Goal: Task Accomplishment & Management: Complete application form

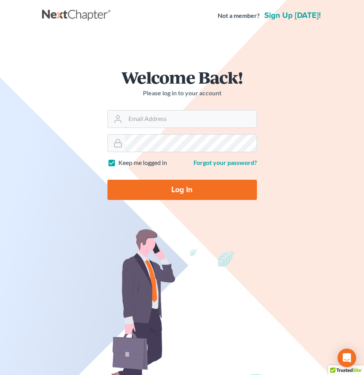
type input "thutmai@mailawoffice.com"
click at [175, 188] on input "Log In" at bounding box center [181, 190] width 149 height 20
type input "Thinking..."
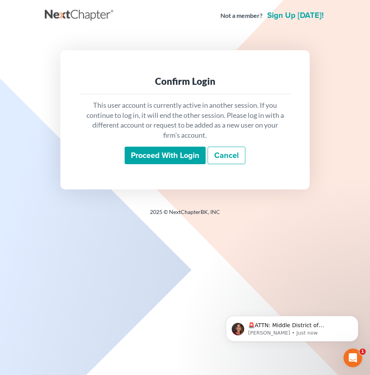
click at [149, 157] on input "Proceed with login" at bounding box center [165, 156] width 81 height 18
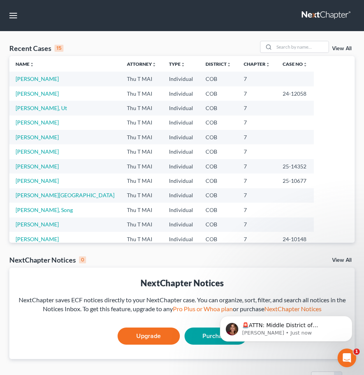
click at [26, 133] on td "Tran, Kevin" at bounding box center [64, 137] width 111 height 14
click at [26, 137] on link "Tran, Kevin" at bounding box center [37, 137] width 43 height 7
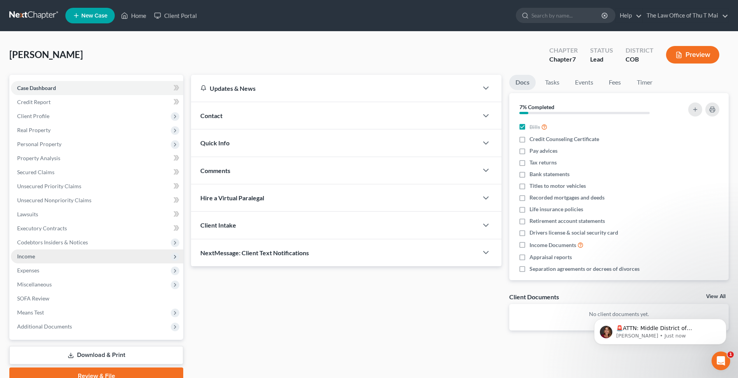
click at [35, 255] on span "Income" at bounding box center [97, 256] width 172 height 14
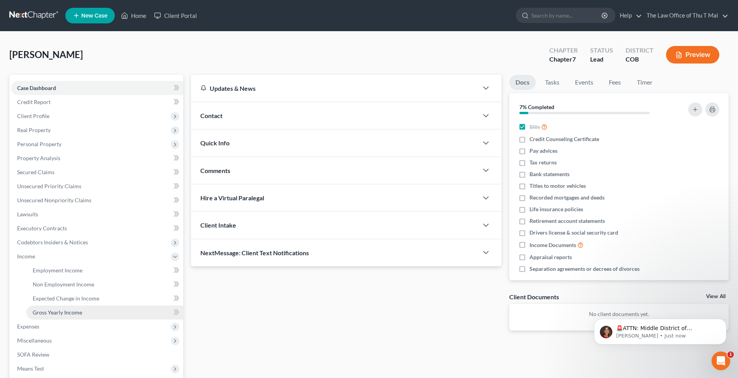
click at [54, 312] on span "Gross Yearly Income" at bounding box center [57, 312] width 49 height 7
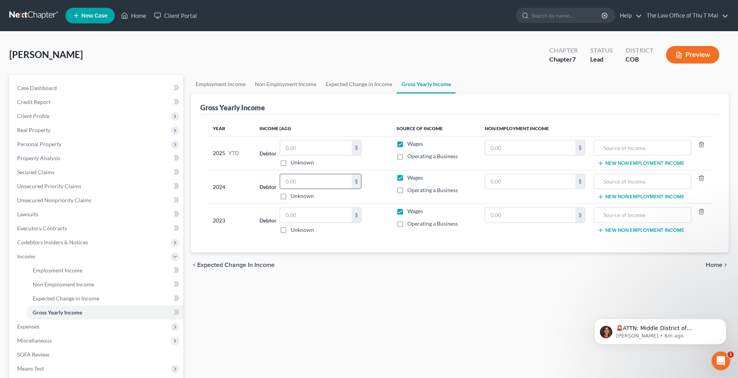
click at [322, 183] on input "text" at bounding box center [316, 181] width 72 height 15
type input "30,750.00"
click at [323, 146] on input "text" at bounding box center [316, 147] width 72 height 15
click at [47, 86] on span "Case Dashboard" at bounding box center [37, 87] width 40 height 7
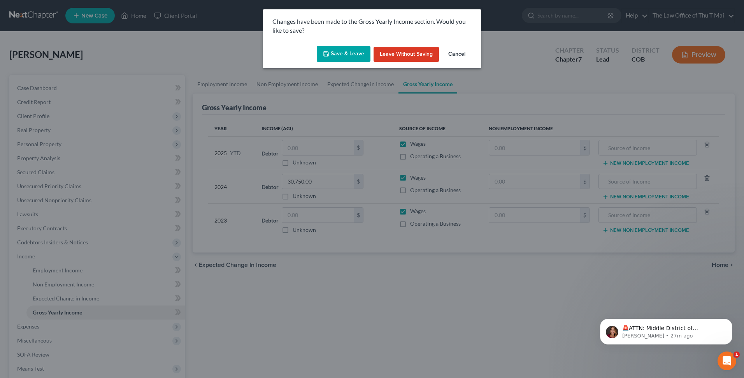
click at [354, 56] on button "Save & Leave" at bounding box center [344, 54] width 54 height 16
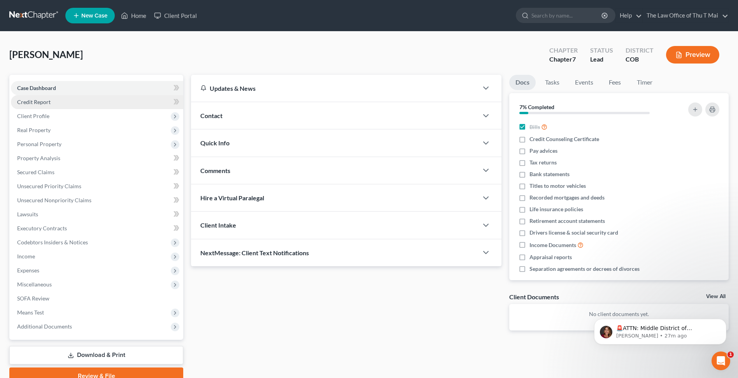
click at [48, 104] on span "Credit Report" at bounding box center [33, 101] width 33 height 7
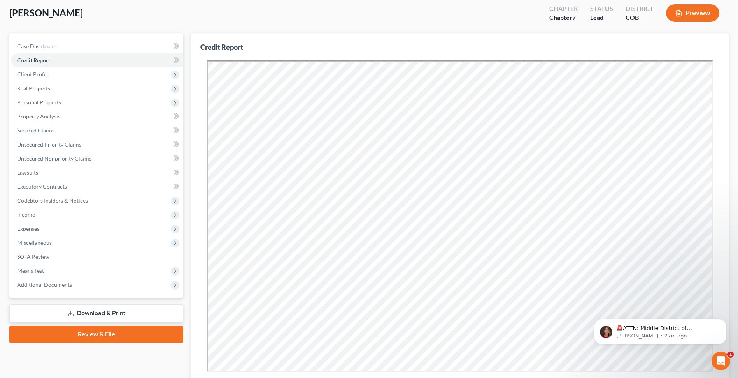
scroll to position [134, 0]
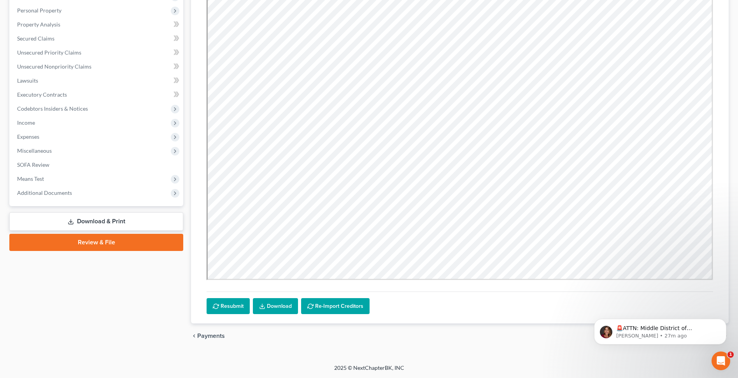
click at [369, 346] on div "chevron_left Payments Filing Information chevron_right" at bounding box center [460, 335] width 538 height 25
click at [369, 320] on icon "Dismiss notification" at bounding box center [724, 320] width 4 height 4
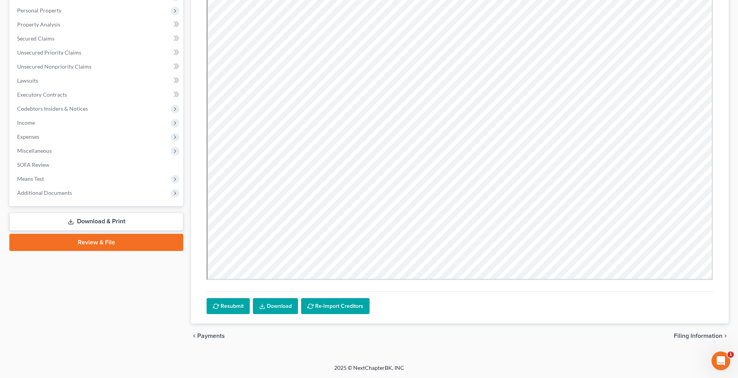
click at [369, 334] on span "Filing Information" at bounding box center [698, 335] width 49 height 6
select select "1"
select select "0"
select select "5"
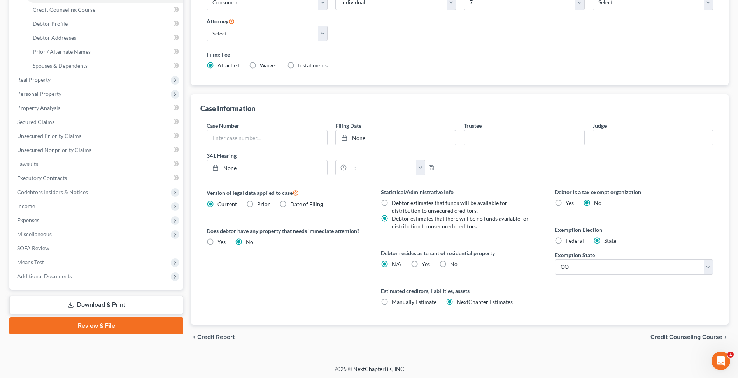
scroll to position [135, 0]
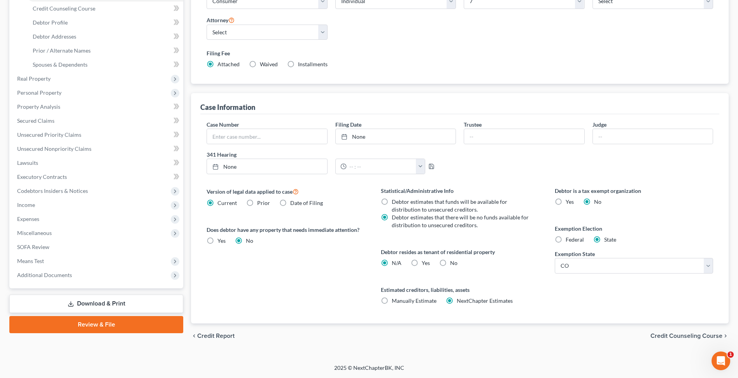
click at [369, 337] on span "Credit Counseling Course" at bounding box center [687, 335] width 72 height 6
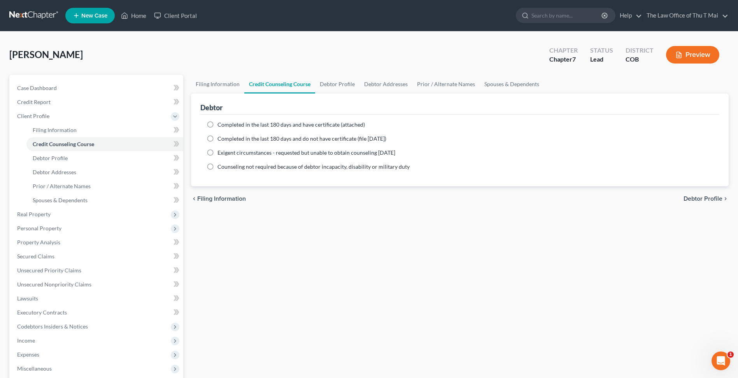
click at [369, 197] on span "Debtor Profile" at bounding box center [703, 198] width 39 height 6
select select "1"
select select "3"
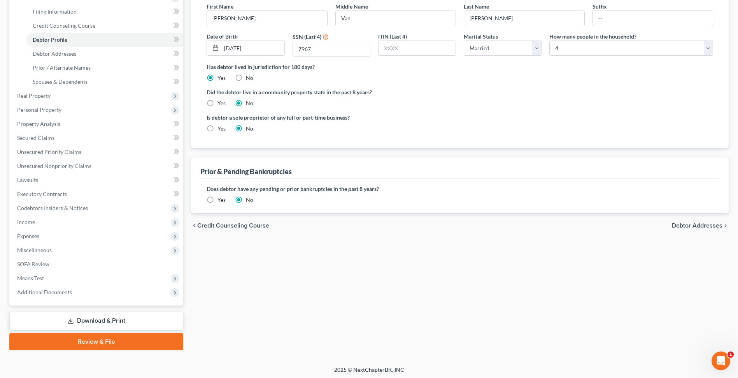
scroll to position [120, 0]
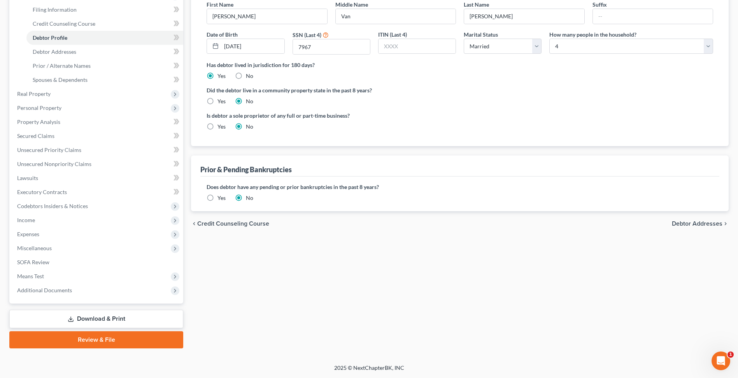
click at [369, 221] on span "Debtor Addresses" at bounding box center [697, 223] width 51 height 6
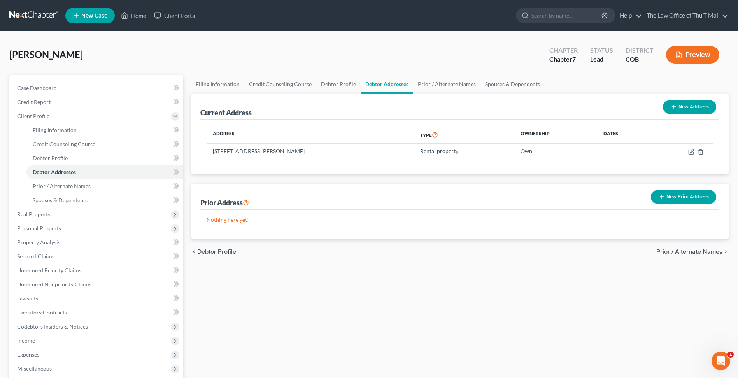
click at [369, 251] on span "Prior / Alternate Names" at bounding box center [690, 251] width 66 height 6
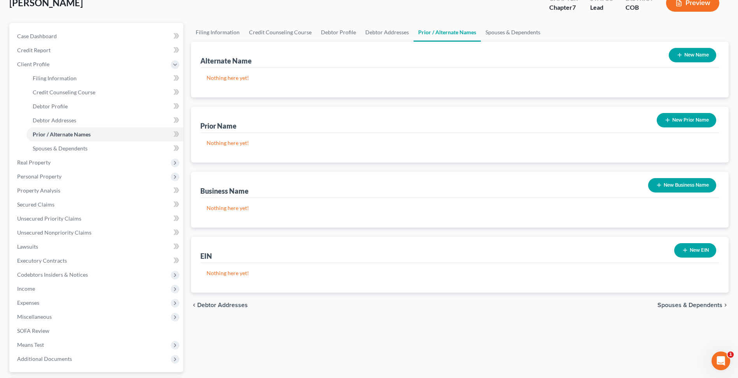
scroll to position [120, 0]
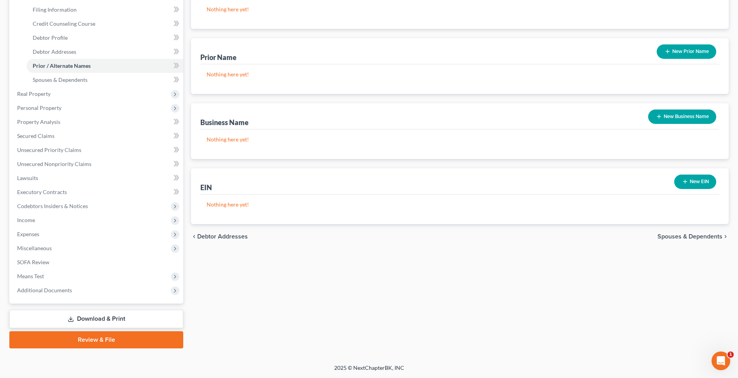
click at [369, 236] on span "Spouses & Dependents" at bounding box center [690, 236] width 65 height 6
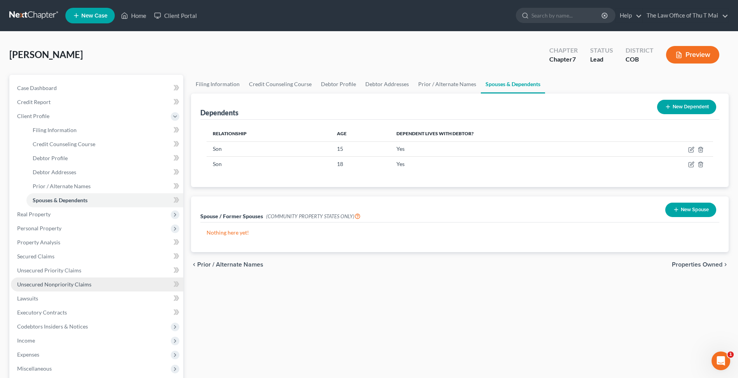
click at [84, 282] on span "Unsecured Nonpriority Claims" at bounding box center [54, 284] width 74 height 7
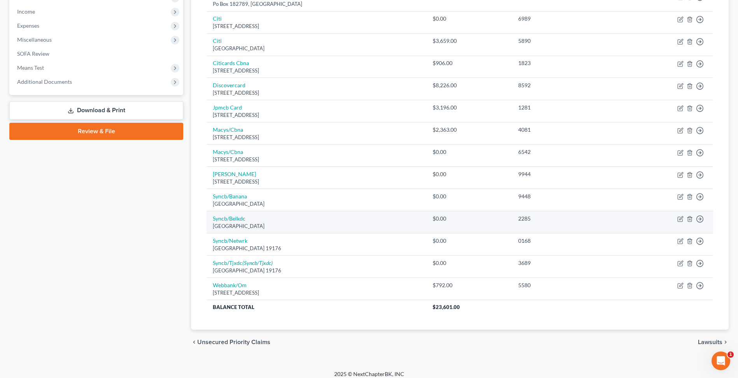
scroll to position [251, 0]
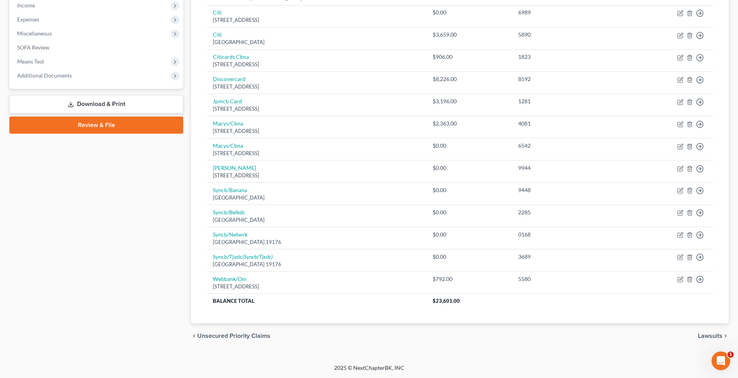
click at [223, 338] on span "Unsecured Priority Claims" at bounding box center [233, 335] width 73 height 6
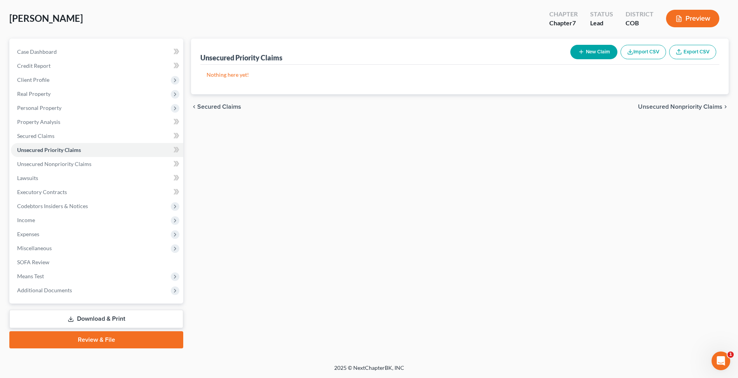
click at [369, 104] on span "Unsecured Nonpriority Claims" at bounding box center [680, 107] width 84 height 6
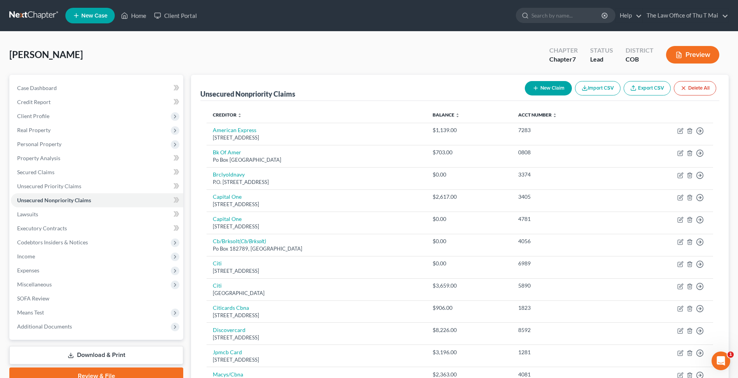
click at [369, 88] on button "New Claim" at bounding box center [548, 88] width 47 height 14
select select "0"
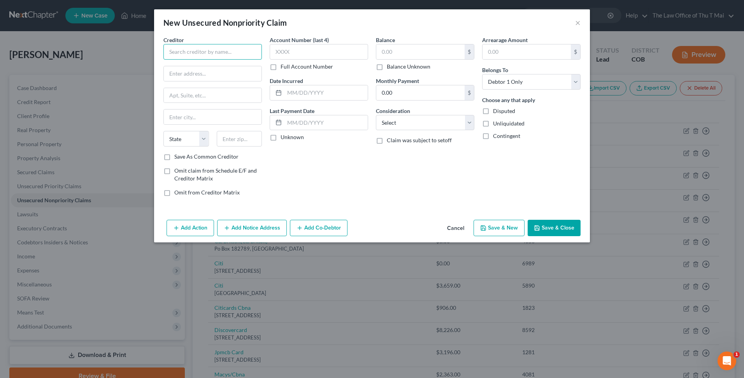
click at [249, 49] on input "text" at bounding box center [212, 52] width 98 height 16
type input "American Express"
type input "PO Box 6031"
type input "Carol Stream"
select select "14"
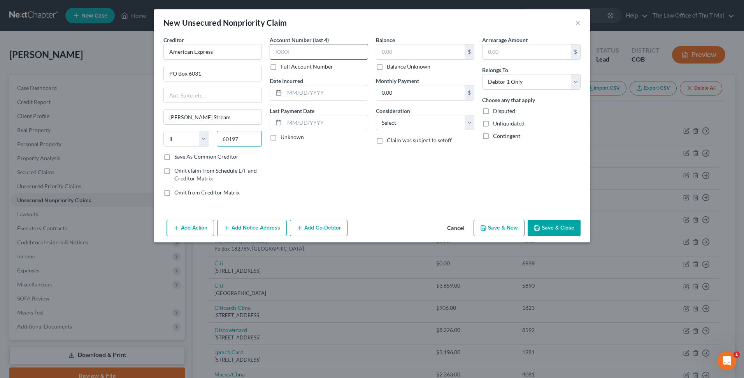
type input "60197"
click at [321, 48] on input "text" at bounding box center [319, 52] width 98 height 16
type input "1008"
click at [369, 51] on input "text" at bounding box center [420, 51] width 88 height 15
type input "1,872.95"
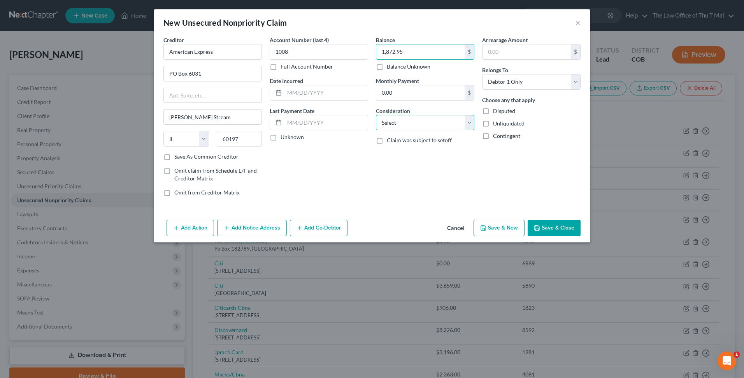
click at [369, 123] on select "Select Cable / Satellite Services Collection Agency Credit Card Debt Debt Couns…" at bounding box center [425, 123] width 98 height 16
select select "2"
click at [369, 115] on select "Select Cable / Satellite Services Collection Agency Credit Card Debt Debt Couns…" at bounding box center [425, 123] width 98 height 16
click at [369, 228] on button "Save & Close" at bounding box center [554, 228] width 53 height 16
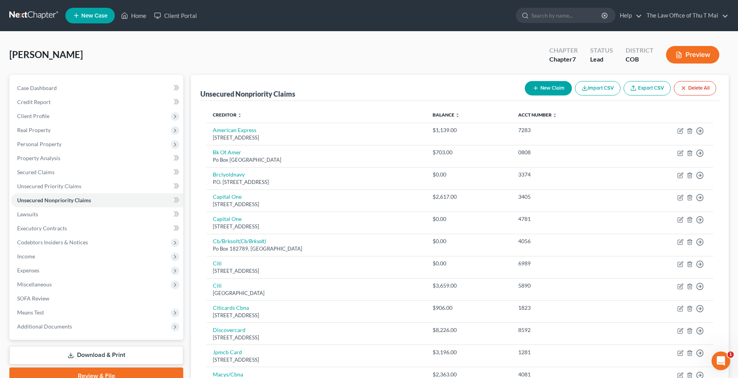
click at [369, 86] on button "New Claim" at bounding box center [548, 88] width 47 height 14
select select "0"
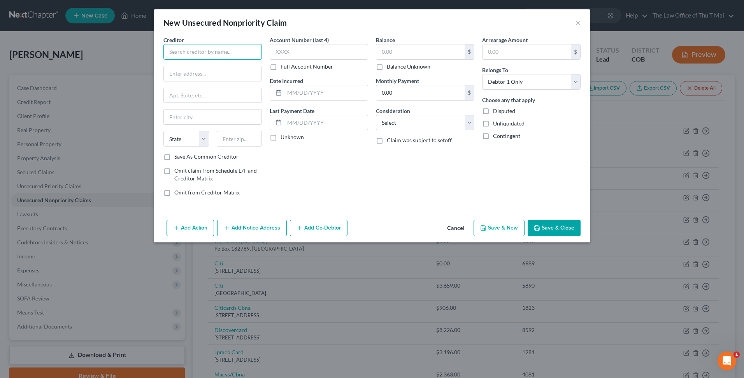
drag, startPoint x: 221, startPoint y: 53, endPoint x: 222, endPoint y: 44, distance: 9.0
click at [221, 49] on input "text" at bounding box center [212, 52] width 98 height 16
type input "Verison"
type input "PO Box 489"
type input "Newrk"
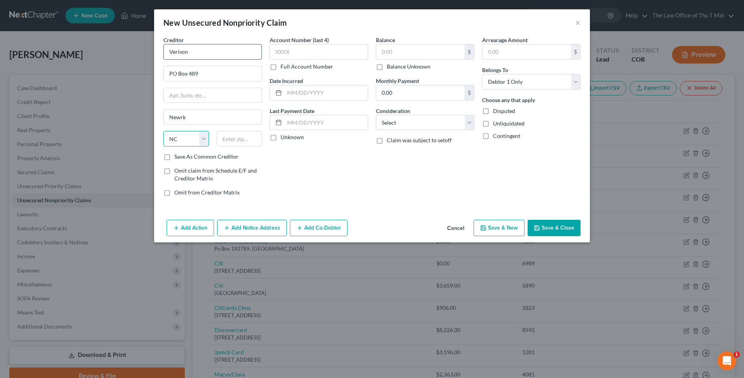
select select "29"
click at [180, 116] on input "Newrk" at bounding box center [213, 116] width 98 height 15
type input "Newark"
type input "07101"
select select "33"
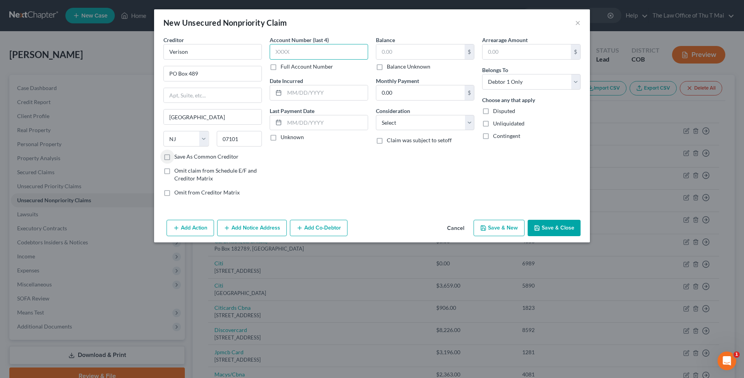
click at [315, 48] on input "text" at bounding box center [319, 52] width 98 height 16
type input "0001"
click at [281, 138] on label "Unknown" at bounding box center [292, 137] width 23 height 8
click at [284, 138] on input "Unknown" at bounding box center [286, 135] width 5 height 5
checkbox input "true"
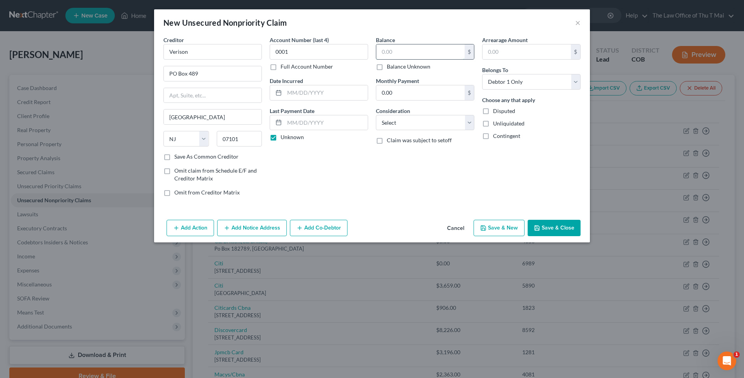
click at [369, 51] on input "text" at bounding box center [420, 51] width 88 height 15
type input "1,503.91"
click at [369, 227] on button "Save & New" at bounding box center [499, 228] width 51 height 16
select select "0"
click at [185, 54] on input "text" at bounding box center [212, 52] width 98 height 16
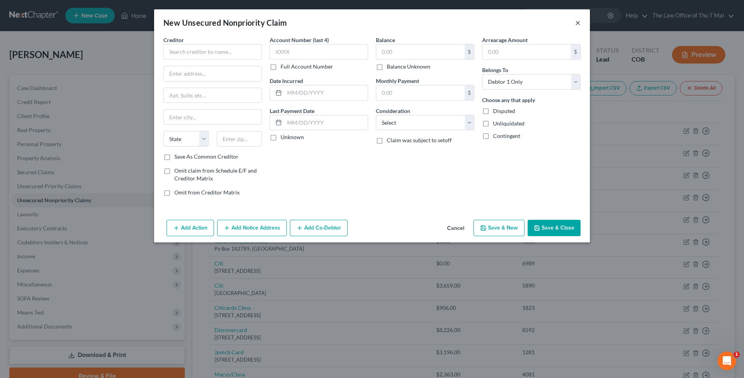
click at [369, 22] on button "×" at bounding box center [577, 22] width 5 height 9
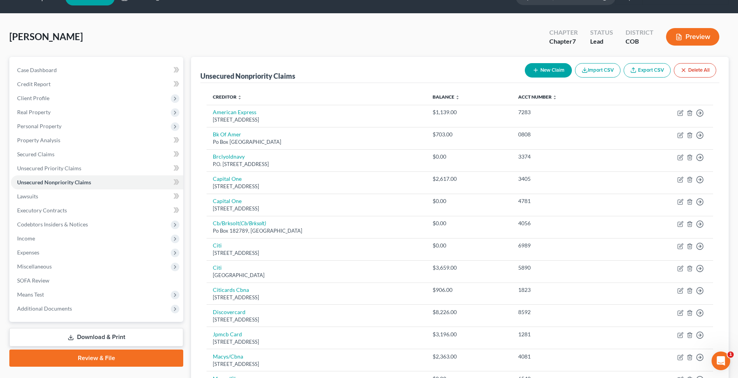
scroll to position [0, 0]
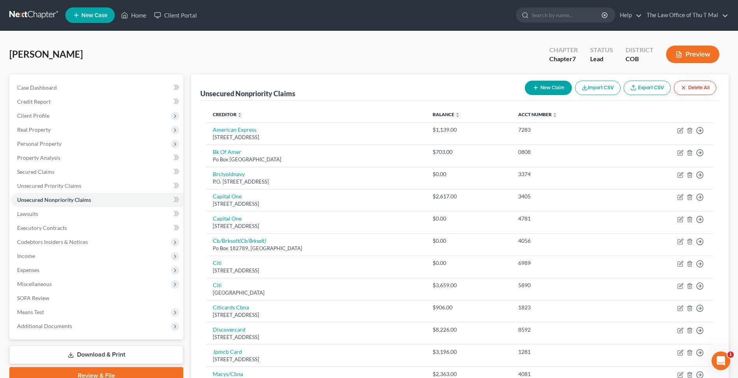
click at [369, 93] on button "New Claim" at bounding box center [548, 88] width 47 height 14
select select "0"
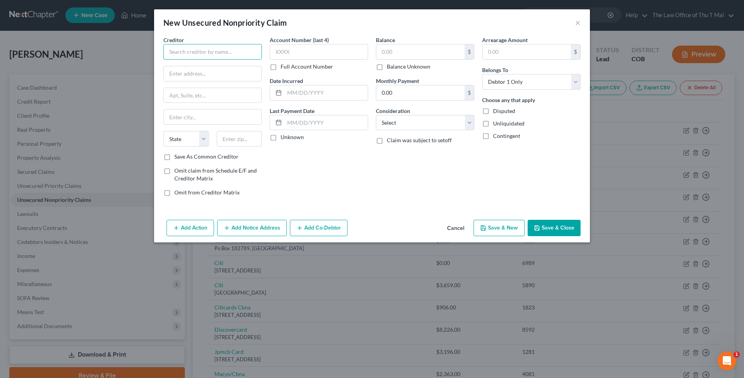
click at [225, 51] on input "text" at bounding box center [212, 52] width 98 height 16
type input "Credit One Bank"
type input "PO Box 60500"
type input "City of Industry"
select select "4"
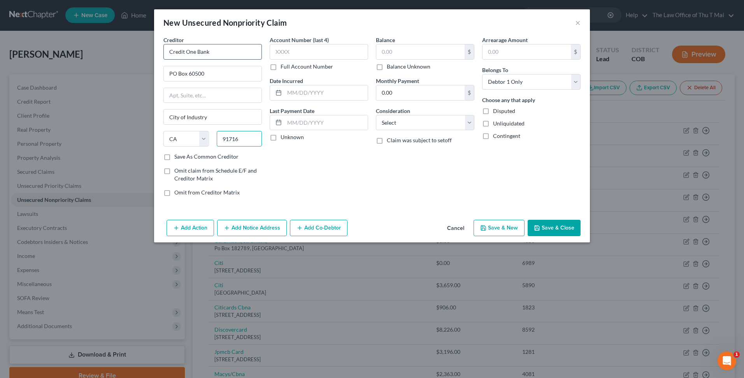
type input "91716"
type input "City Of Industry"
click at [301, 56] on input "text" at bounding box center [319, 52] width 98 height 16
type input "8474"
click at [369, 53] on input "text" at bounding box center [420, 51] width 88 height 15
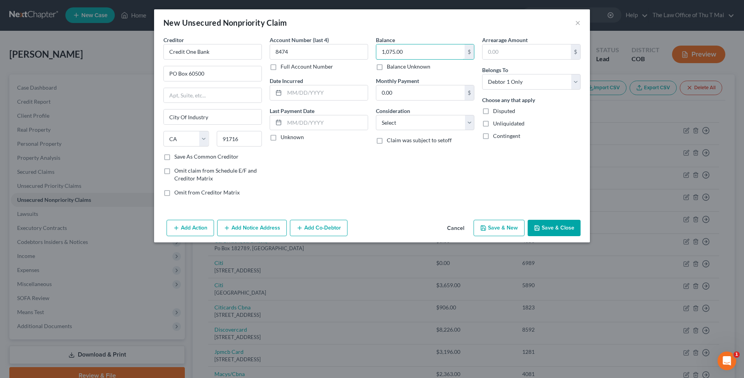
type input "1,075.00"
click at [369, 227] on button "Save & Close" at bounding box center [554, 228] width 53 height 16
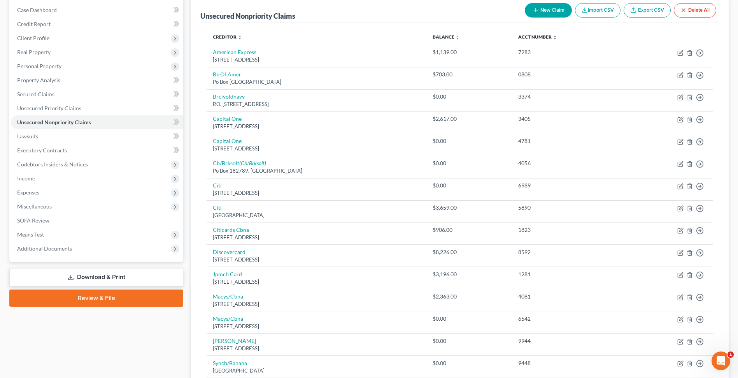
scroll to position [39, 0]
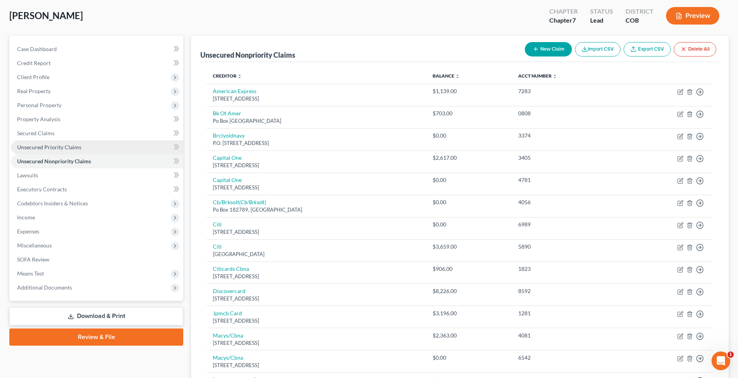
click at [64, 147] on span "Unsecured Priority Claims" at bounding box center [49, 147] width 64 height 7
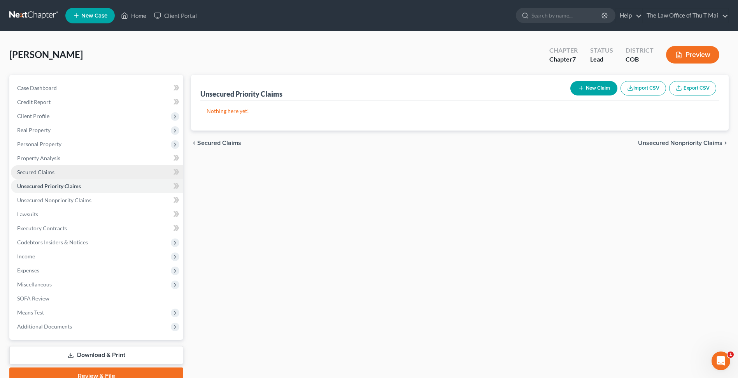
click at [33, 169] on span "Secured Claims" at bounding box center [35, 172] width 37 height 7
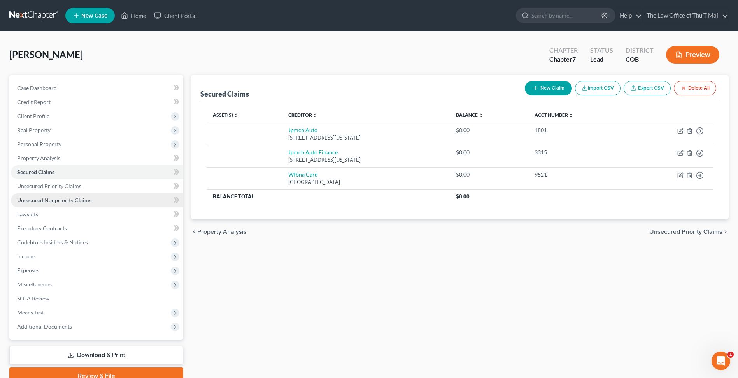
click at [47, 199] on span "Unsecured Nonpriority Claims" at bounding box center [54, 200] width 74 height 7
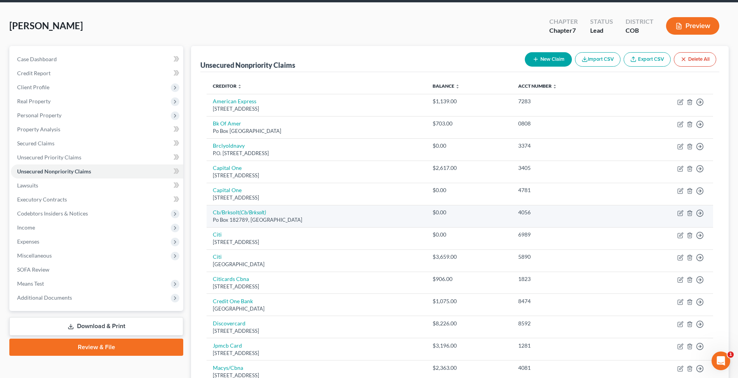
scroll to position [23, 0]
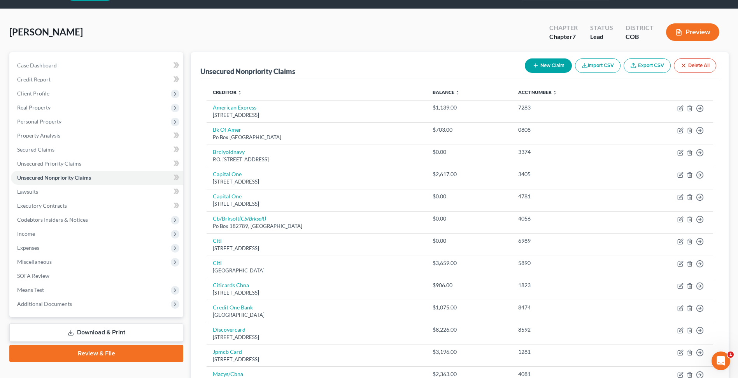
click at [369, 63] on button "New Claim" at bounding box center [548, 65] width 47 height 14
select select "0"
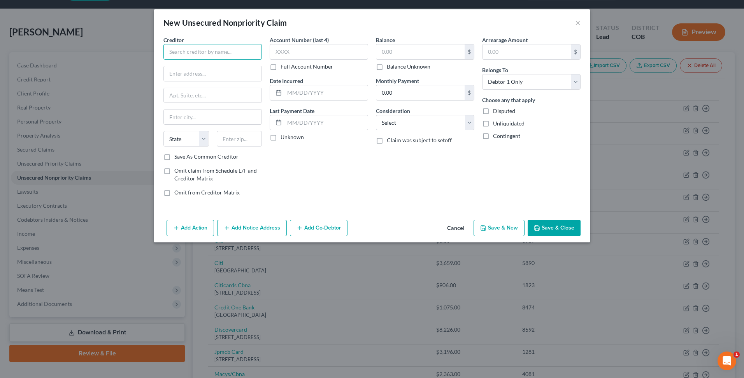
click at [222, 51] on input "text" at bounding box center [212, 52] width 98 height 16
type input "TJX Rewards"
type input "3602 Depew street"
type input "Wheat Ridge"
select select "5"
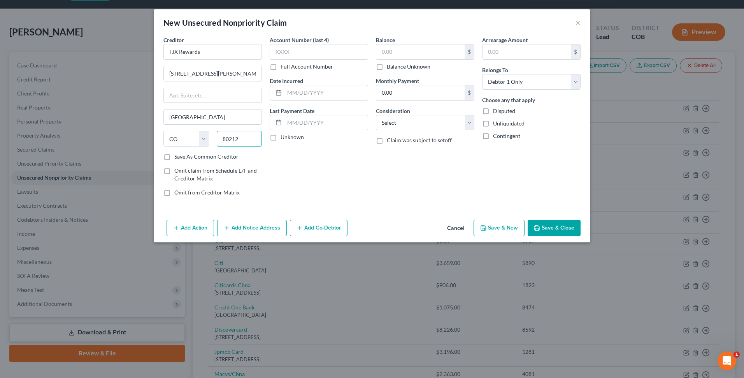
type input "80212"
type input "Denver"
click at [337, 54] on input "text" at bounding box center [319, 52] width 98 height 16
type input "7251"
click at [369, 54] on input "text" at bounding box center [420, 51] width 88 height 15
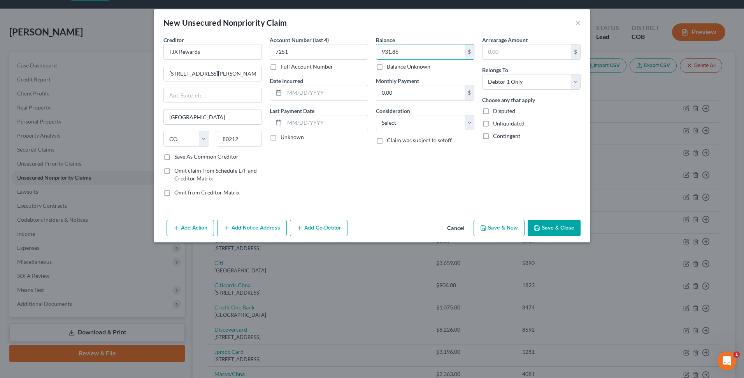
type input "931.86"
click at [369, 227] on button "Save & Close" at bounding box center [554, 228] width 53 height 16
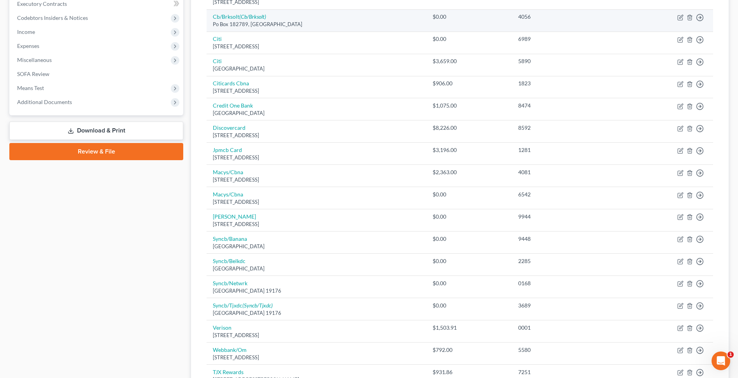
scroll to position [0, 0]
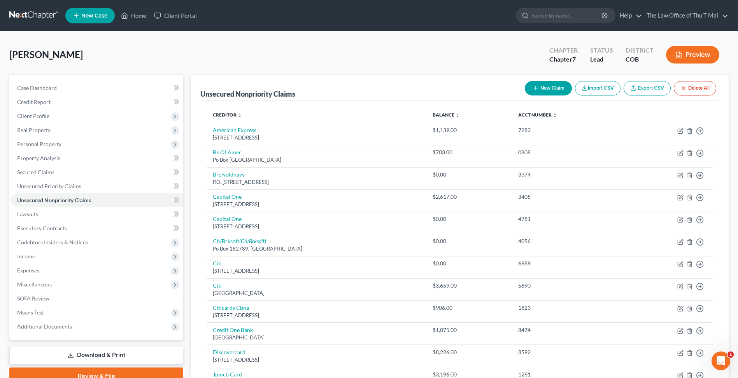
click at [369, 84] on button "New Claim" at bounding box center [548, 88] width 47 height 14
select select "0"
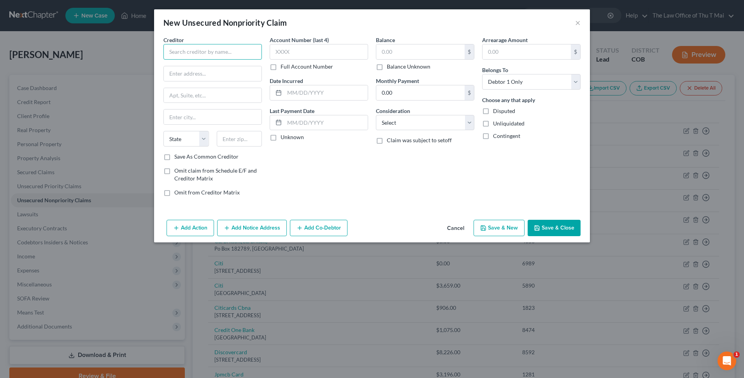
click at [243, 53] on input "text" at bounding box center [212, 52] width 98 height 16
click at [232, 50] on input "My Best Buy Credit Card" at bounding box center [212, 52] width 98 height 16
type input "Best Buy"
type input "PO Box 60713"
type input "City indistry"
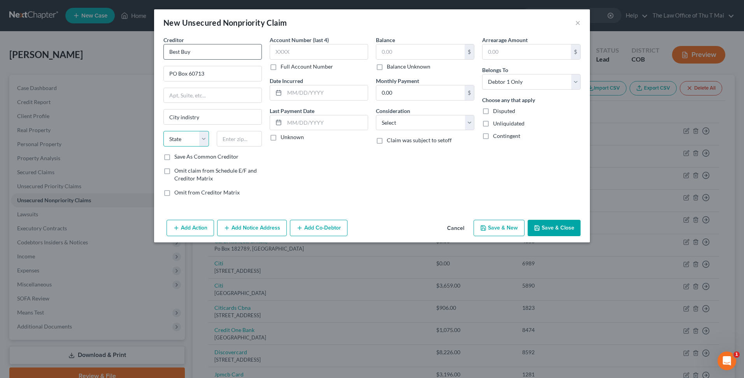
select select "4"
type input "91716"
click at [348, 53] on input "text" at bounding box center [319, 52] width 98 height 16
type input "City Of Industry"
type input "6360"
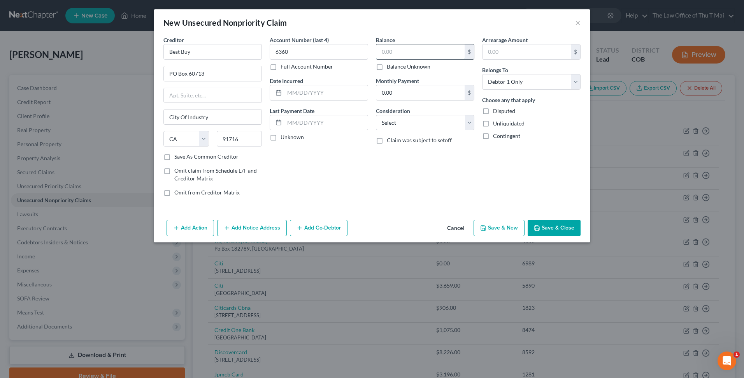
click at [369, 51] on input "text" at bounding box center [420, 51] width 88 height 15
type input "799.67"
click at [369, 234] on button "Save & Close" at bounding box center [554, 228] width 53 height 16
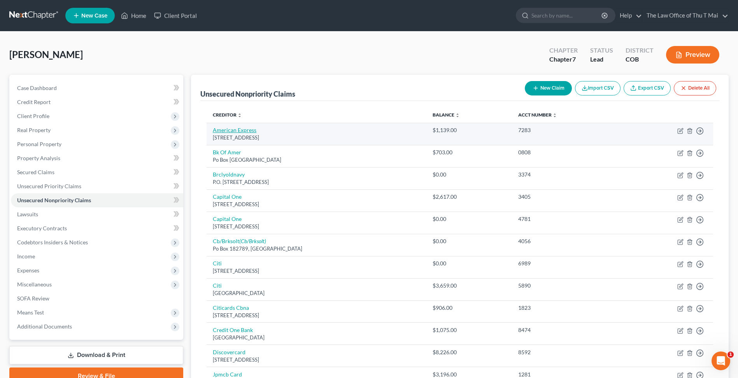
click at [253, 131] on link "American Express" at bounding box center [235, 130] width 44 height 7
select select "45"
select select "2"
select select "0"
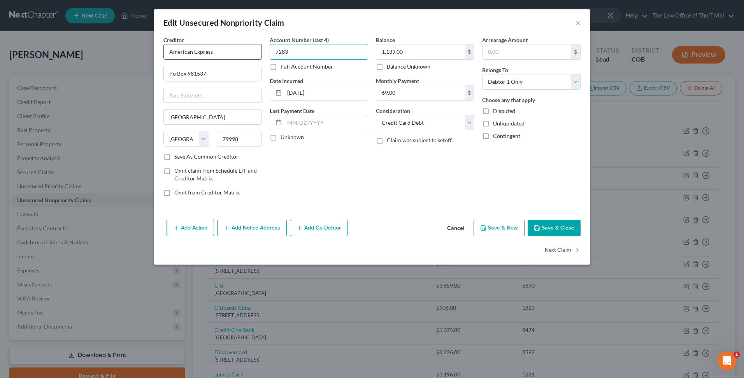
drag, startPoint x: 301, startPoint y: 52, endPoint x: 251, endPoint y: 51, distance: 50.6
click at [251, 51] on div "Creditor * American Express Po Box 981537 El Paso State AL AK AR AZ CA CO CT DE…" at bounding box center [372, 119] width 425 height 167
type input "0"
type input "1008"
click at [369, 228] on button "Save & Close" at bounding box center [554, 228] width 53 height 16
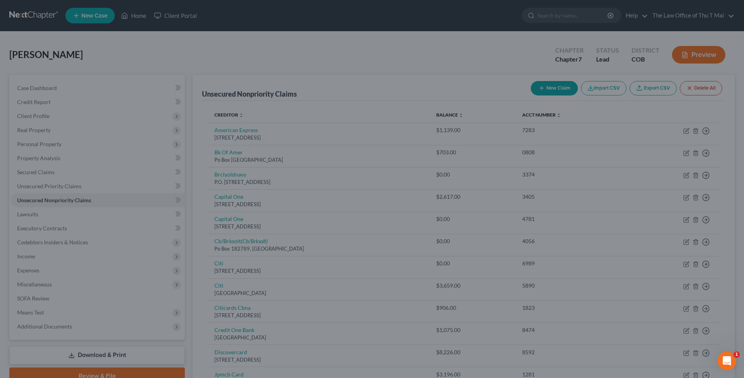
type input "0"
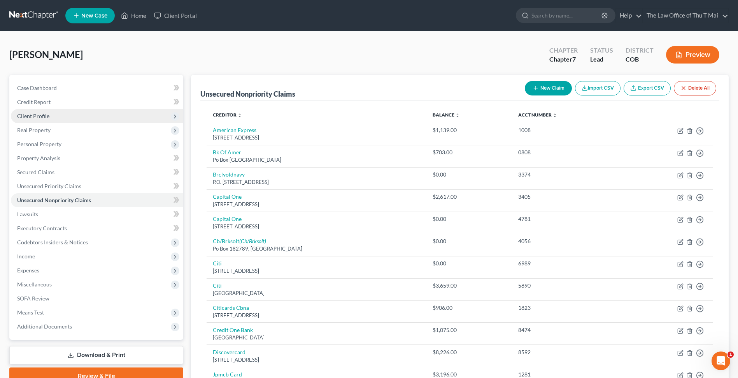
click at [42, 116] on span "Client Profile" at bounding box center [33, 115] width 32 height 7
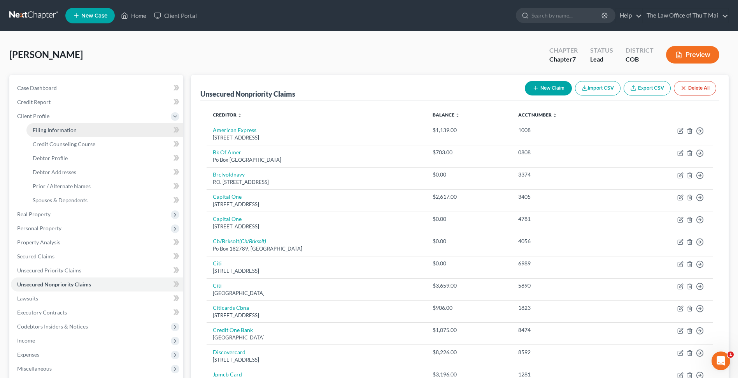
click at [79, 129] on link "Filing Information" at bounding box center [104, 130] width 157 height 14
select select "1"
select select "0"
select select "11"
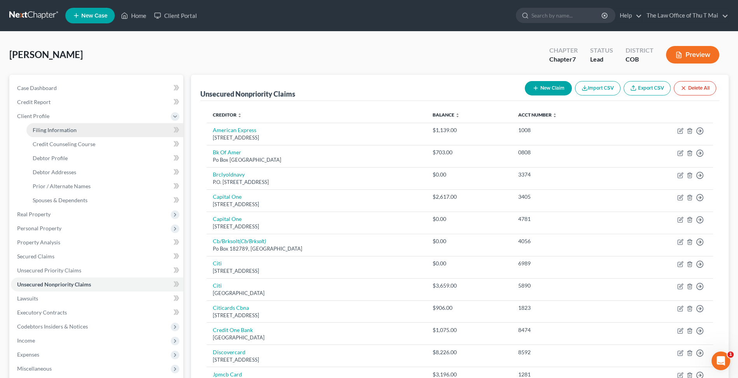
select select "0"
select select "5"
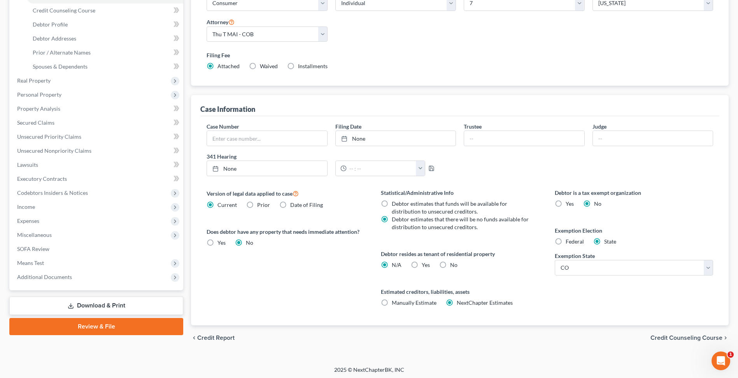
scroll to position [135, 0]
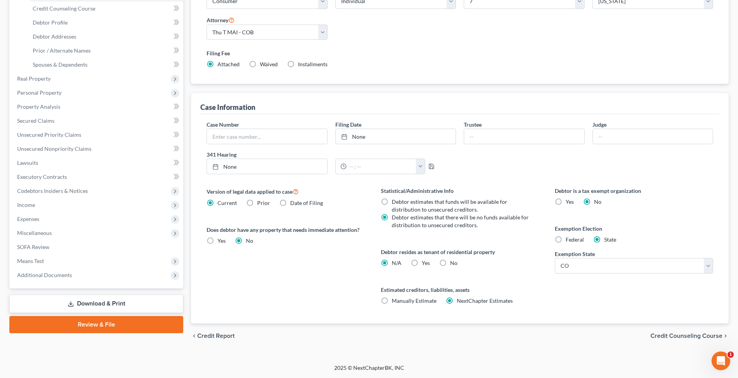
click at [369, 336] on span "Credit Counseling Course" at bounding box center [687, 335] width 72 height 6
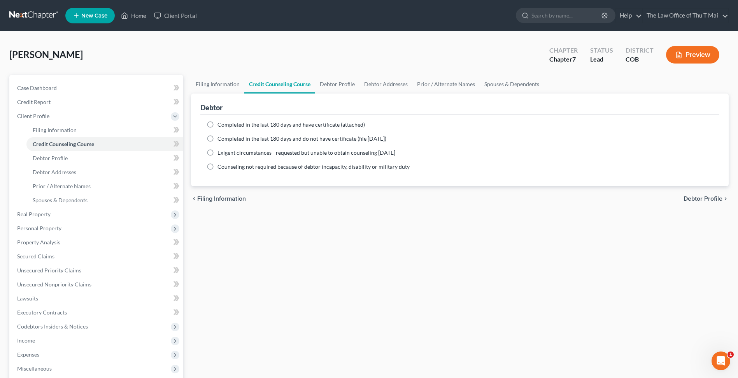
click at [369, 199] on span "Debtor Profile" at bounding box center [703, 198] width 39 height 6
select select "1"
select select "3"
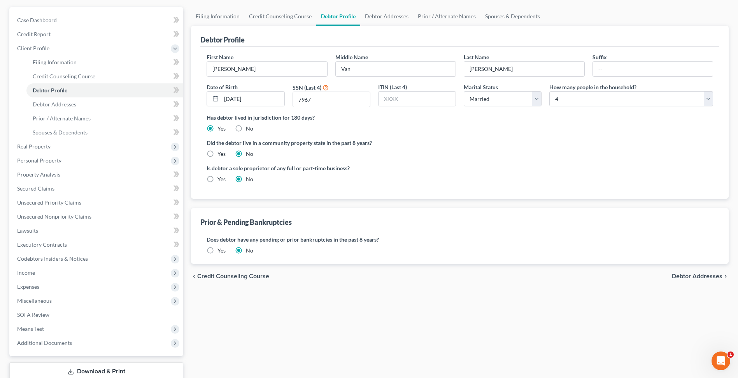
scroll to position [78, 0]
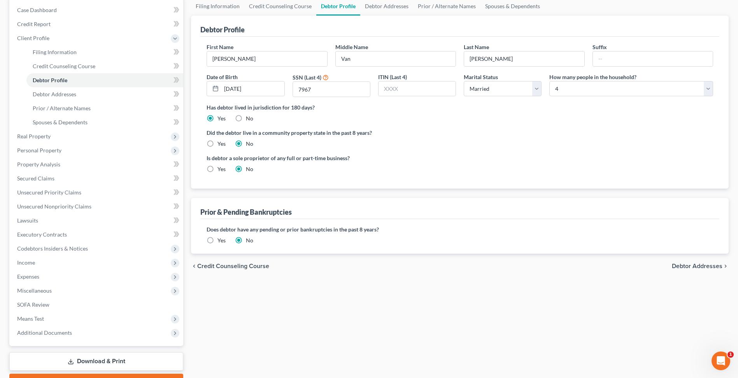
click at [369, 268] on span "Debtor Addresses" at bounding box center [697, 266] width 51 height 6
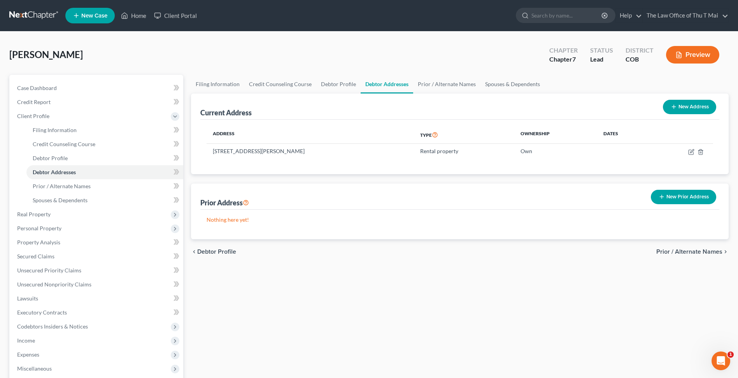
click at [369, 251] on span "Prior / Alternate Names" at bounding box center [690, 251] width 66 height 6
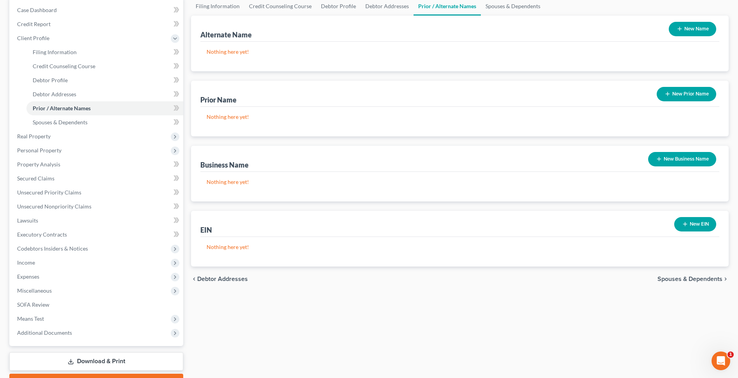
scroll to position [117, 0]
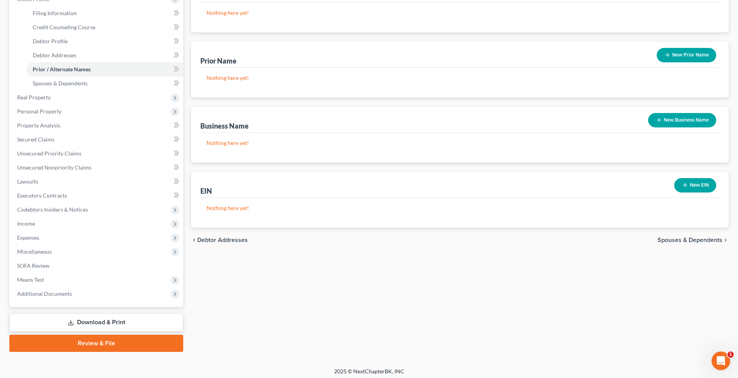
click at [369, 241] on span "Spouses & Dependents" at bounding box center [690, 240] width 65 height 6
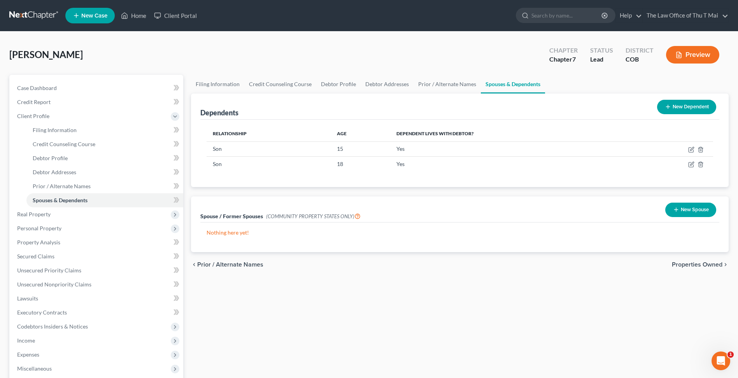
click at [369, 265] on span "Properties Owned" at bounding box center [697, 264] width 51 height 6
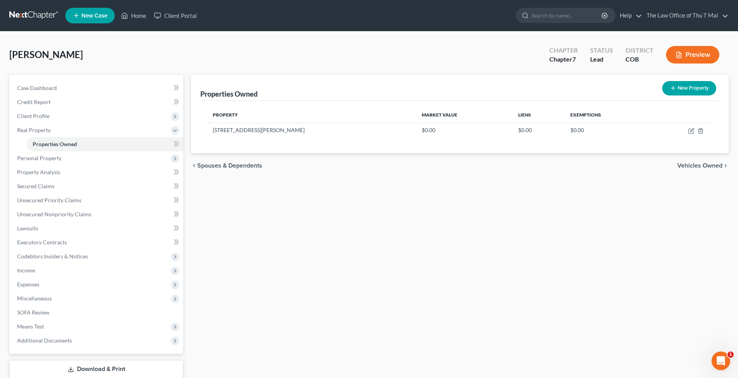
click at [369, 167] on span "Vehicles Owned" at bounding box center [700, 165] width 45 height 6
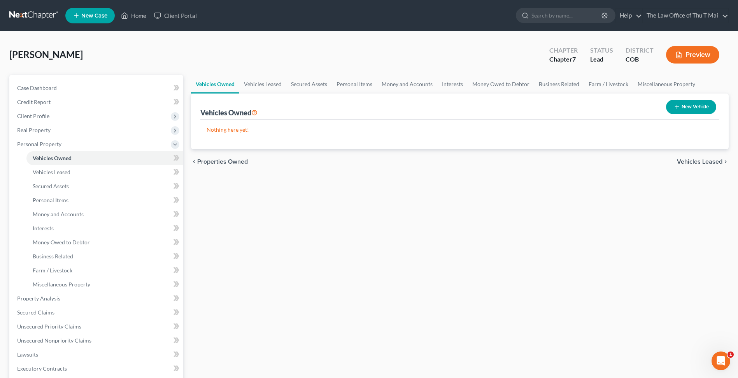
click at [369, 106] on button "New Vehicle" at bounding box center [691, 107] width 50 height 14
select select "0"
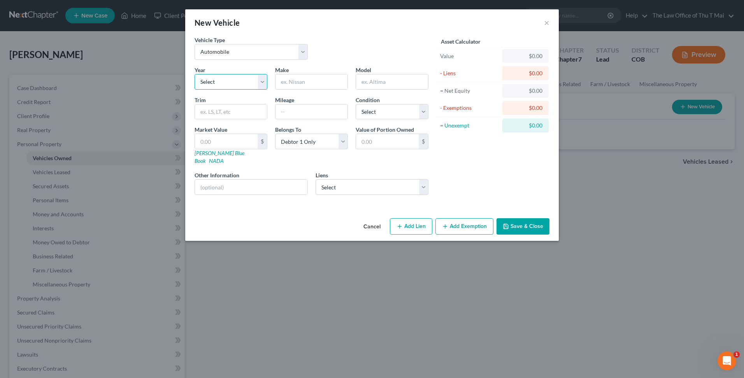
click at [262, 83] on select "Select 2026 2025 2024 2023 2022 2021 2020 2019 2018 2017 2016 2015 2014 2013 20…" at bounding box center [231, 82] width 73 height 16
select select "9"
click at [195, 74] on select "Select 2026 2025 2024 2023 2022 2021 2020 2019 2018 2017 2016 2015 2014 2013 20…" at bounding box center [231, 82] width 73 height 16
click at [300, 85] on input "text" at bounding box center [312, 81] width 72 height 15
type input "Toyota"
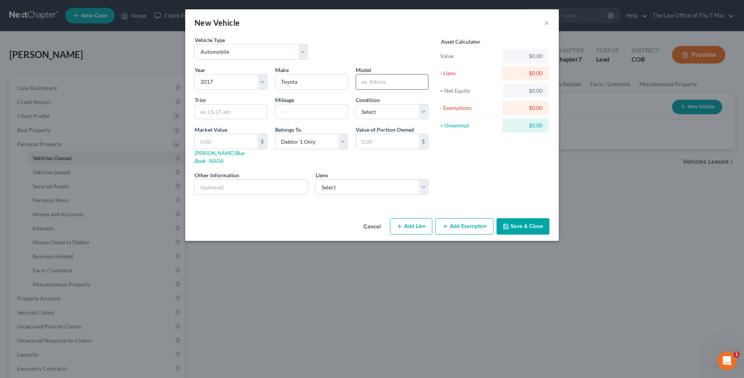
click at [369, 80] on input "text" at bounding box center [392, 81] width 72 height 15
type input "Camry"
click at [317, 110] on input "text" at bounding box center [312, 111] width 72 height 15
type input "150000"
click at [369, 111] on select "Select Excellent Very Good Good Fair Poor" at bounding box center [392, 112] width 73 height 16
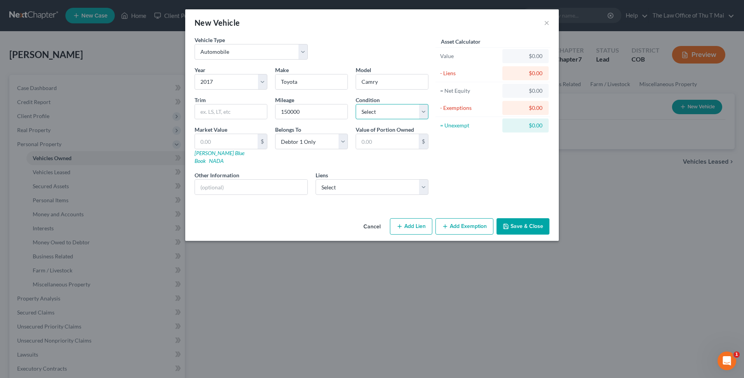
select select "3"
click at [356, 104] on select "Select Excellent Very Good Good Fair Poor" at bounding box center [392, 112] width 73 height 16
click at [233, 141] on input "text" at bounding box center [226, 141] width 63 height 15
type input "1"
type input "1.00"
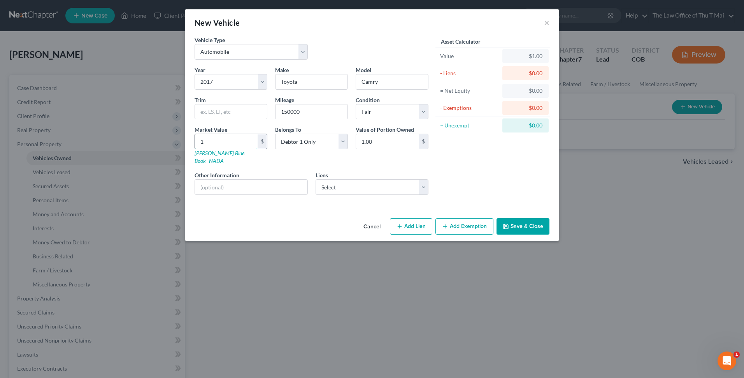
type input "11"
type input "11.00"
type input "117"
type input "117.00"
type input "1175"
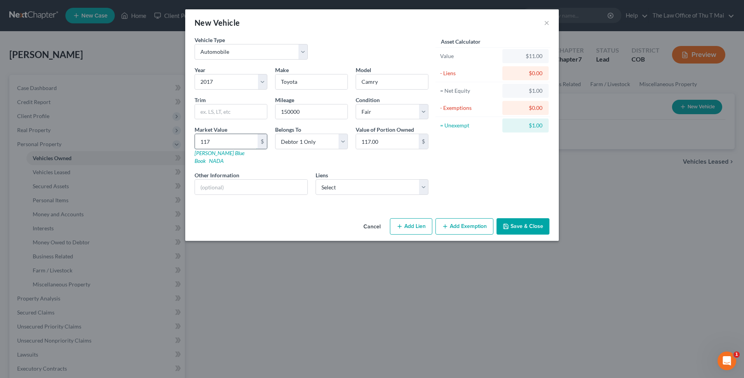
type input "1,175.00"
click at [369, 218] on button "Add Exemption" at bounding box center [465, 226] width 58 height 16
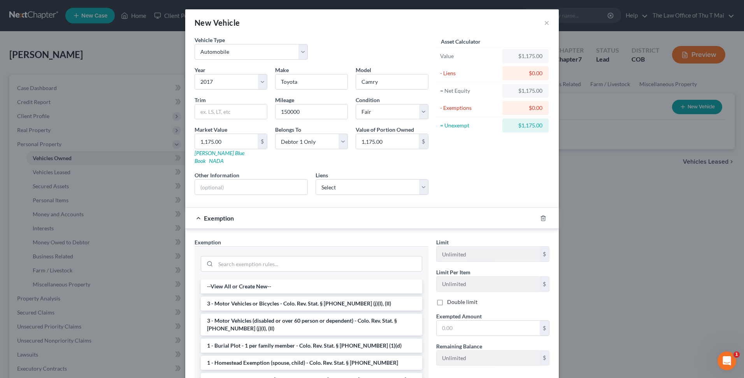
click at [262, 296] on li "3 - Motor Vehicles or Bicycles - Colo. Rev. Stat. § 13-54-102 (j)(I), (II)" at bounding box center [311, 303] width 221 height 14
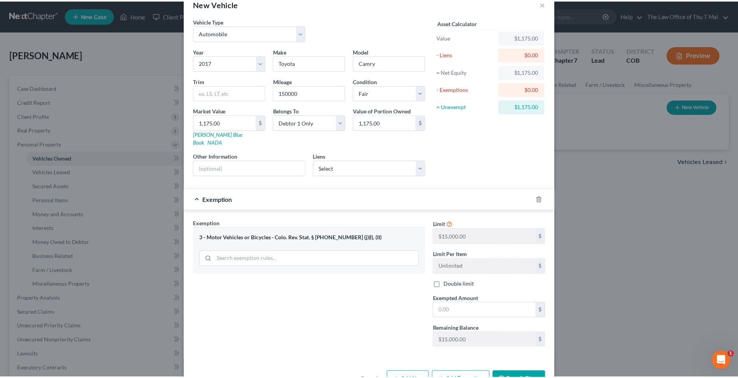
scroll to position [37, 0]
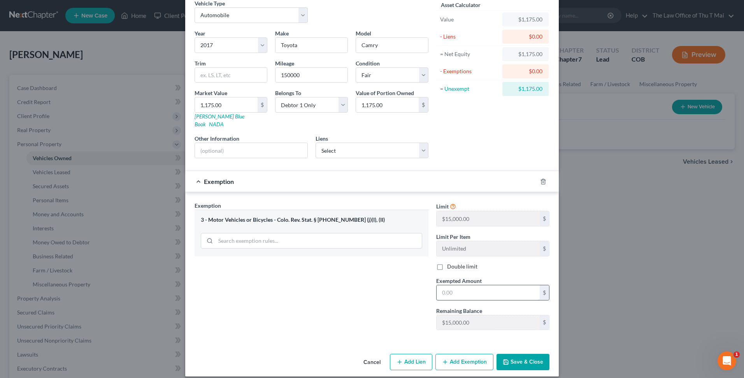
click at [369, 285] on input "text" at bounding box center [488, 292] width 103 height 15
type input "15,000"
click at [369, 353] on button "Save & Close" at bounding box center [523, 361] width 53 height 16
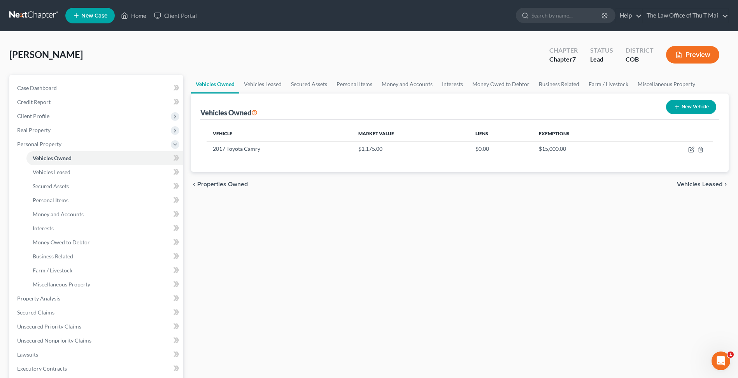
click at [369, 185] on span "Vehicles Leased" at bounding box center [700, 184] width 46 height 6
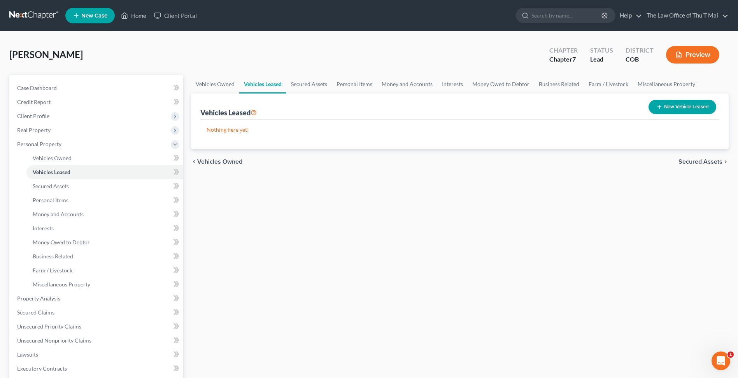
click at [369, 160] on span "Secured Assets" at bounding box center [701, 161] width 44 height 6
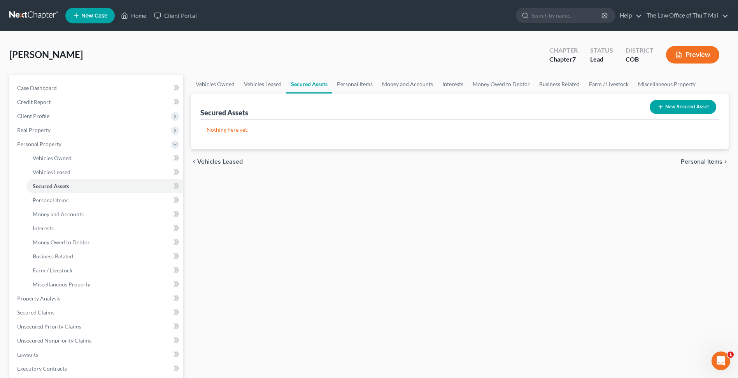
click at [369, 160] on span "Personal Items" at bounding box center [702, 161] width 42 height 6
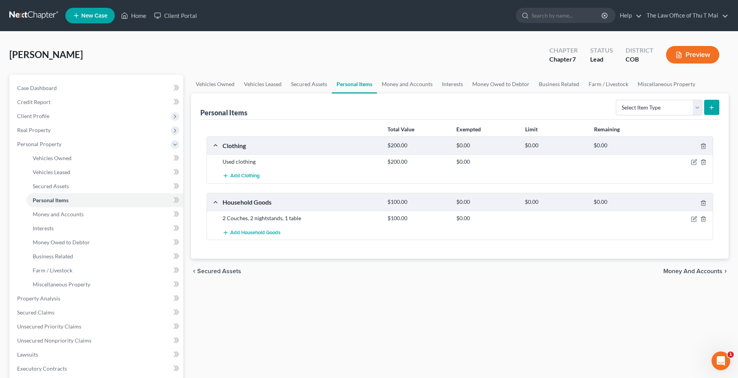
click at [369, 268] on span "Money and Accounts" at bounding box center [693, 271] width 59 height 6
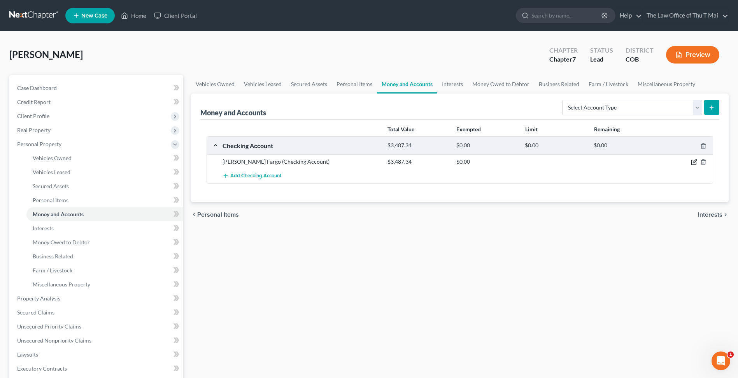
click at [369, 162] on icon "button" at bounding box center [694, 162] width 6 height 6
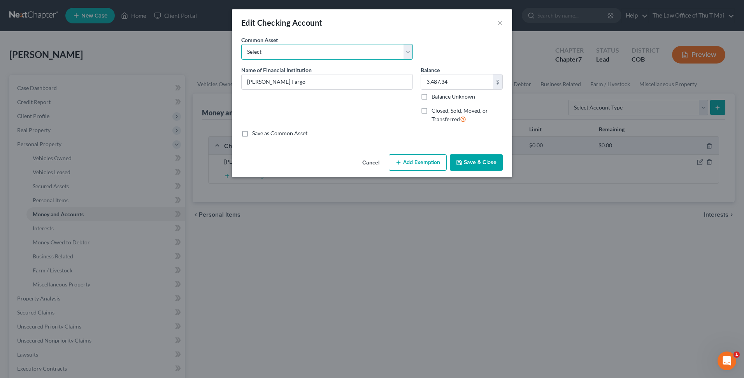
click at [369, 51] on select "Select Chase Bank" at bounding box center [327, 52] width 172 height 16
click at [369, 23] on button "×" at bounding box center [499, 22] width 5 height 9
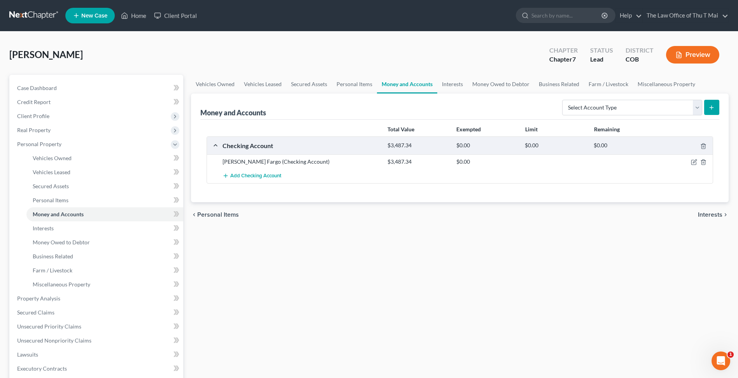
click at [369, 107] on icon "submit" at bounding box center [712, 107] width 6 height 6
click at [369, 106] on select "Select Account Type Brokerage Cash on Hand Certificates of Deposit Checking Acc…" at bounding box center [632, 108] width 140 height 16
select select "checking"
click at [369, 100] on select "Select Account Type Brokerage Cash on Hand Certificates of Deposit Checking Acc…" at bounding box center [632, 108] width 140 height 16
click at [369, 104] on icon "submit" at bounding box center [712, 107] width 6 height 6
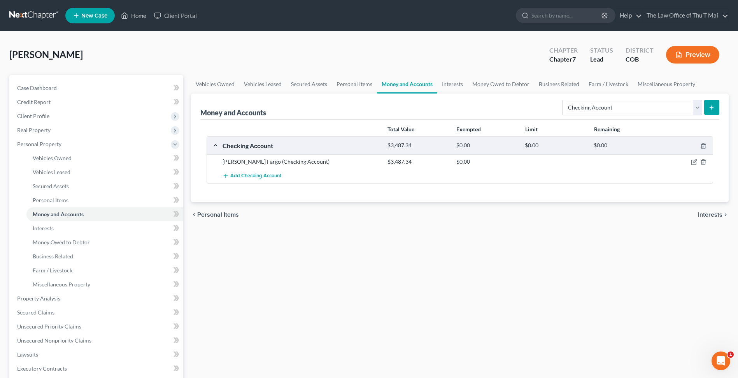
click at [369, 107] on line "submit" at bounding box center [712, 107] width 4 height 0
click at [369, 103] on select "Select Account Type Brokerage Cash on Hand Certificates of Deposit Checking Acc…" at bounding box center [632, 108] width 140 height 16
click at [369, 108] on icon "submit" at bounding box center [712, 107] width 6 height 6
click at [369, 107] on line "submit" at bounding box center [712, 107] width 4 height 0
click at [258, 179] on button "Add Checking Account" at bounding box center [252, 176] width 59 height 14
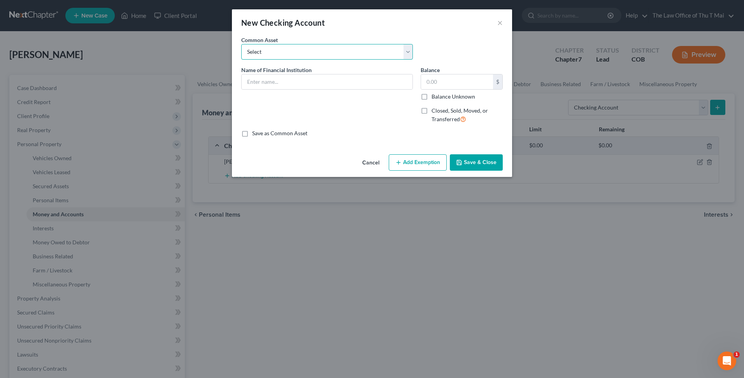
click at [327, 54] on select "Select Chase Bank" at bounding box center [327, 52] width 172 height 16
select select "0"
click at [241, 44] on select "Select Chase Bank" at bounding box center [327, 52] width 172 height 16
type input "Chase Bank"
type input "3.08"
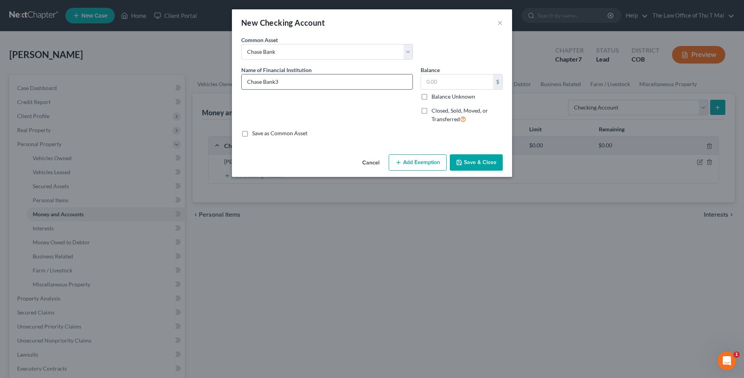
type input "Chase Bank"
click at [369, 79] on input "text" at bounding box center [457, 81] width 72 height 15
type input "346.76"
click at [369, 162] on button "Save & Close" at bounding box center [476, 162] width 53 height 16
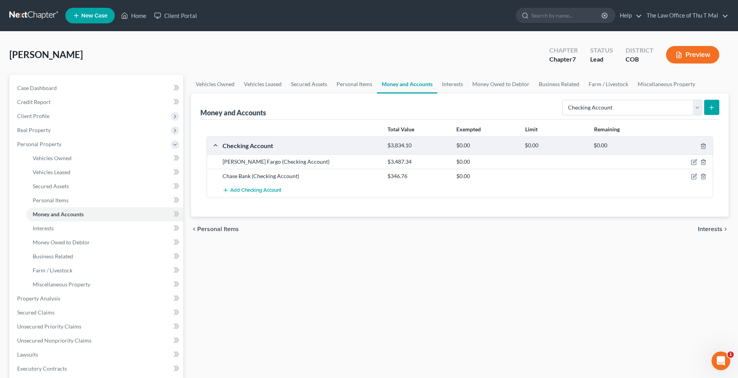
click at [369, 228] on span "Interests" at bounding box center [710, 229] width 25 height 6
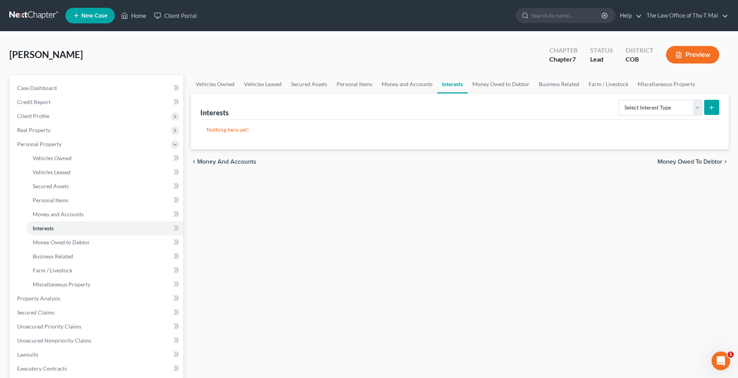
click at [369, 160] on span "Money Owed to Debtor" at bounding box center [690, 161] width 65 height 6
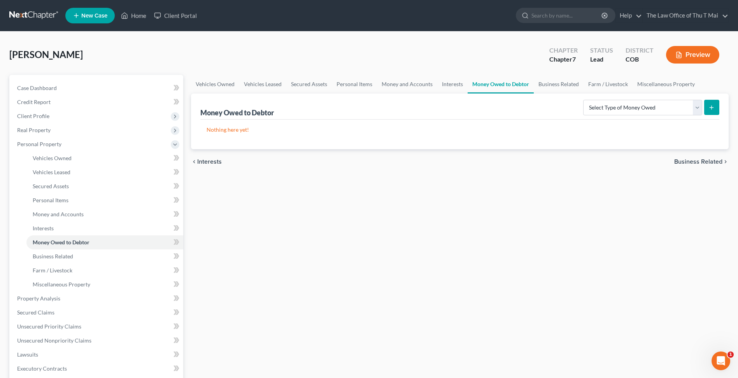
click at [369, 160] on span "Business Related" at bounding box center [699, 161] width 48 height 6
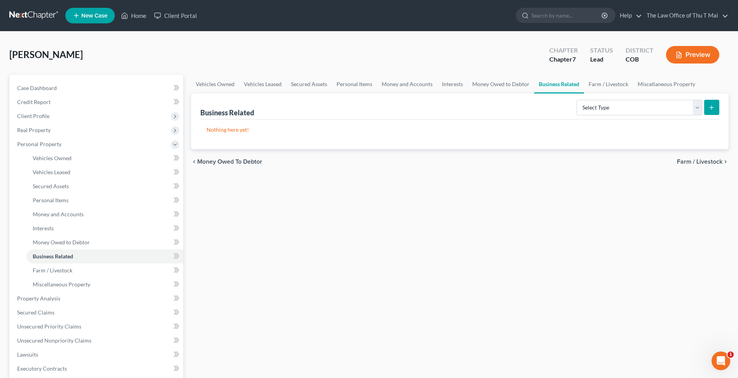
click at [369, 162] on span "Farm / Livestock" at bounding box center [700, 161] width 46 height 6
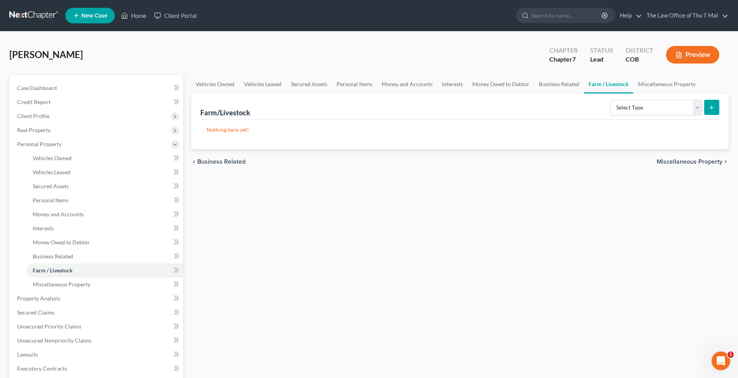
click at [369, 160] on span "Miscellaneous Property" at bounding box center [690, 161] width 66 height 6
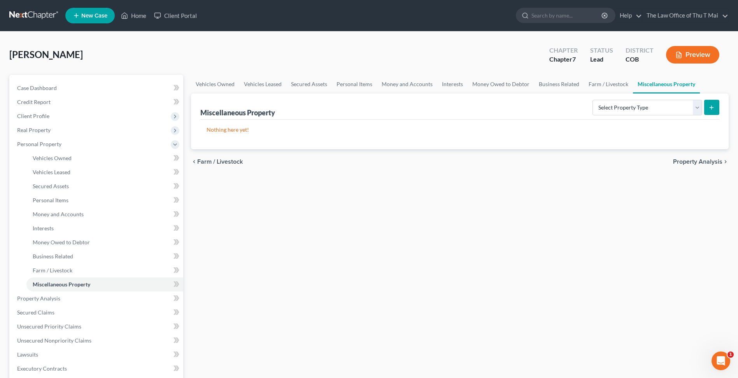
click at [369, 162] on span "Property Analysis" at bounding box center [697, 161] width 49 height 6
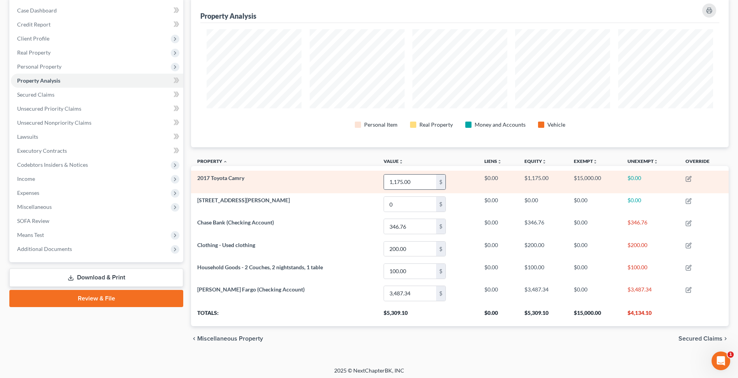
scroll to position [80, 0]
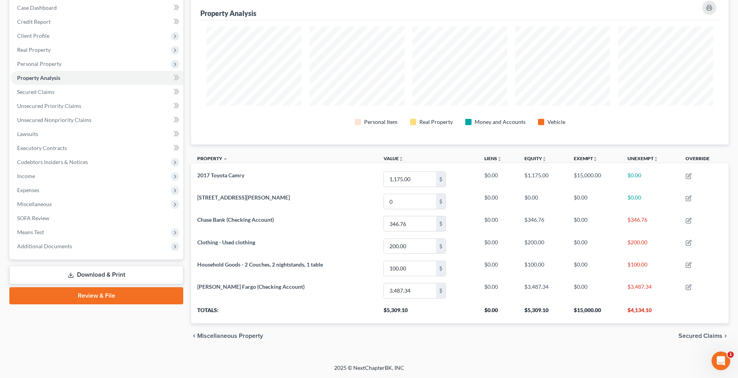
click at [369, 334] on span "Secured Claims" at bounding box center [701, 335] width 44 height 6
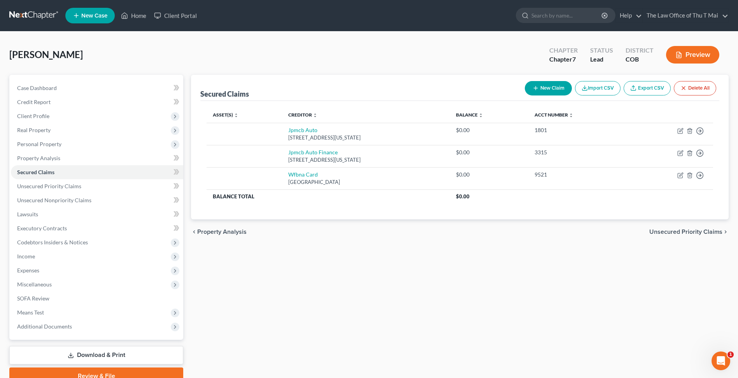
click at [369, 230] on span "Unsecured Priority Claims" at bounding box center [686, 231] width 73 height 6
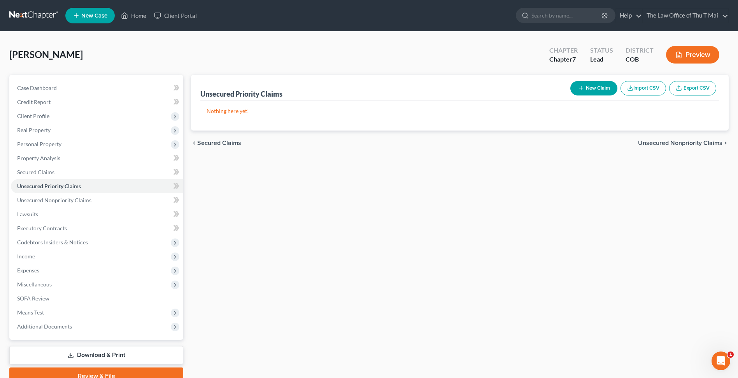
click at [369, 142] on span "Unsecured Nonpriority Claims" at bounding box center [680, 143] width 84 height 6
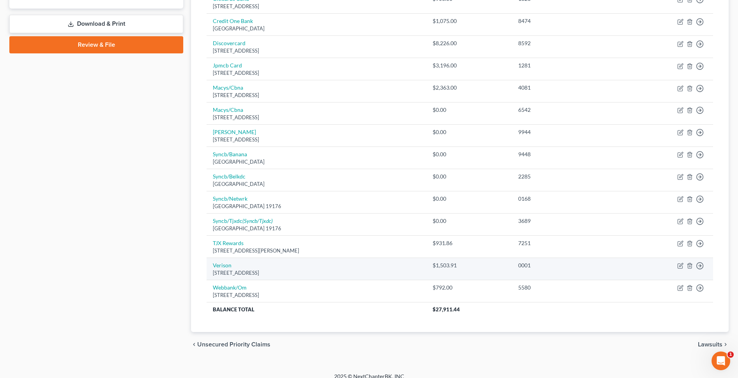
scroll to position [339, 0]
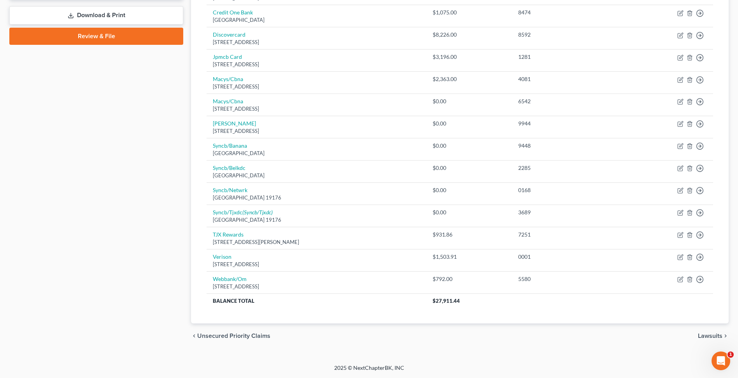
click at [369, 336] on span "Lawsuits" at bounding box center [710, 335] width 25 height 6
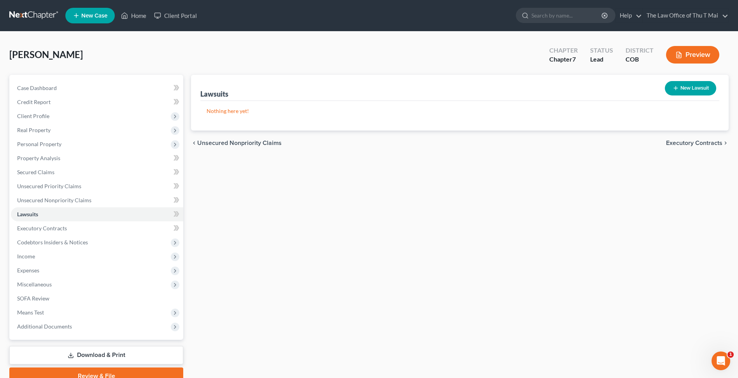
click at [369, 144] on span "Executory Contracts" at bounding box center [694, 143] width 56 height 6
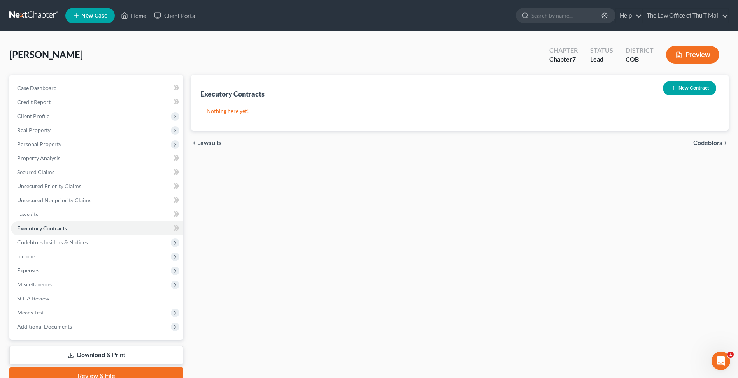
click at [369, 141] on span "Codebtors" at bounding box center [708, 143] width 29 height 6
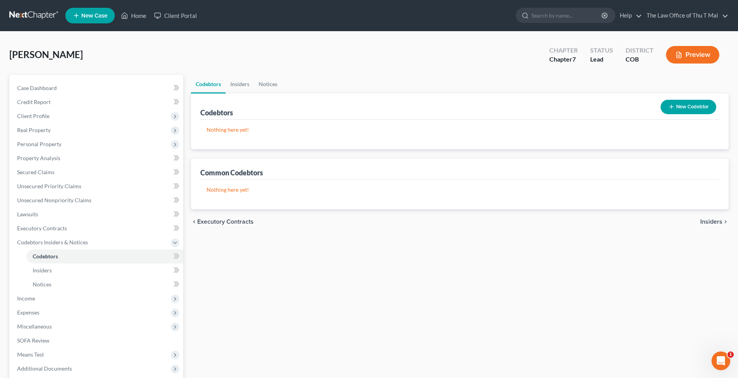
click at [369, 221] on span "Insiders" at bounding box center [712, 221] width 22 height 6
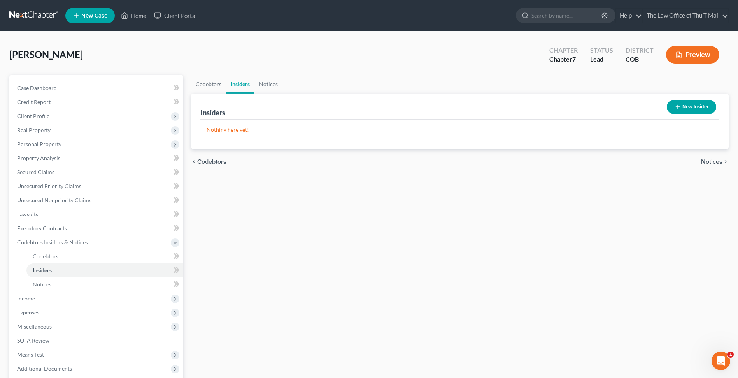
click at [369, 163] on span "Notices" at bounding box center [711, 161] width 21 height 6
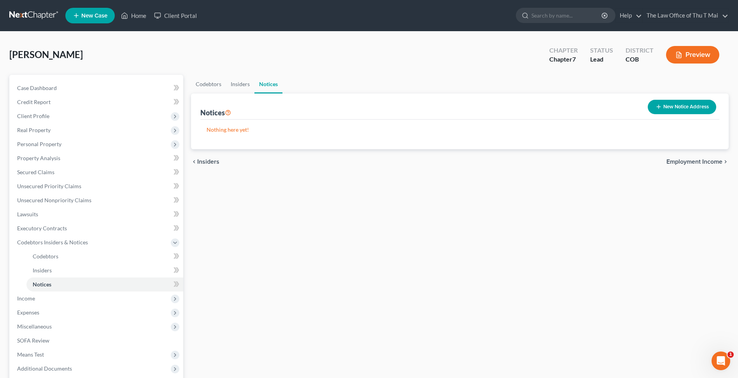
click at [369, 163] on span "Employment Income" at bounding box center [695, 161] width 56 height 6
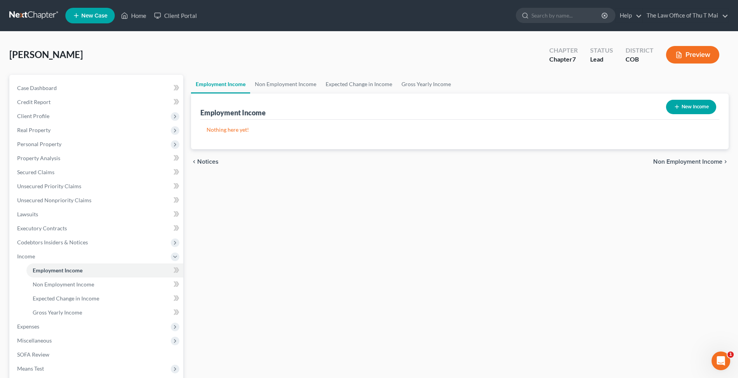
click at [369, 107] on button "New Income" at bounding box center [691, 107] width 50 height 14
select select "0"
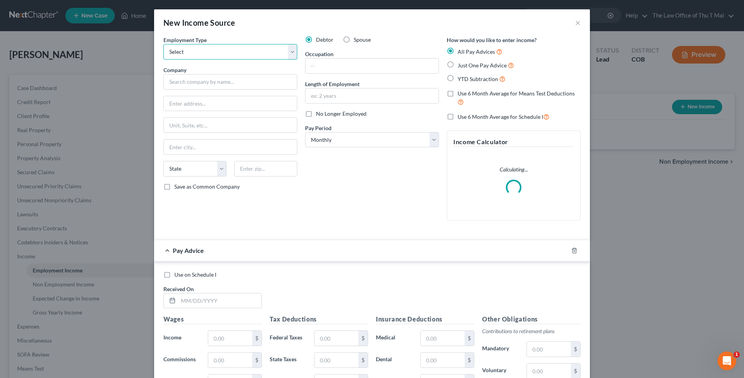
click at [290, 51] on select "Select Full or Part Time Employment Self Employment" at bounding box center [230, 52] width 134 height 16
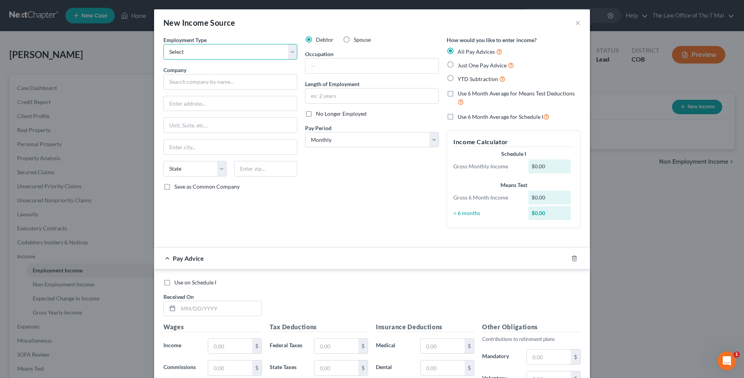
select select "0"
click at [163, 44] on select "Select Full or Part Time Employment Self Employment" at bounding box center [230, 52] width 134 height 16
click at [235, 81] on input "text" at bounding box center [230, 82] width 134 height 16
type input "Pho 74 Inc"
click at [237, 105] on input "text" at bounding box center [230, 103] width 133 height 15
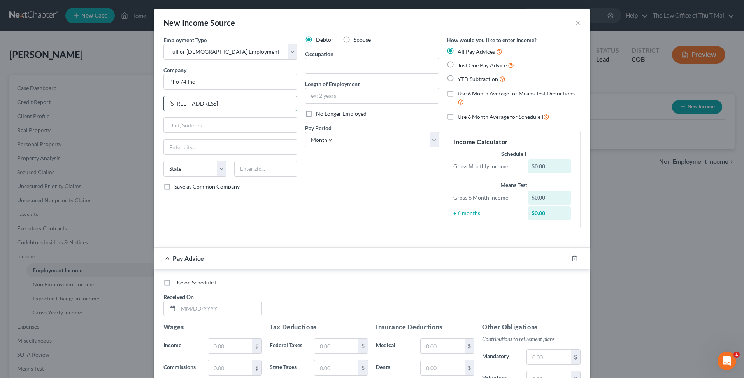
type input "3049 W 74th Ave"
type input "Suite B"
type input "Westminster"
select select "5"
type input "80030"
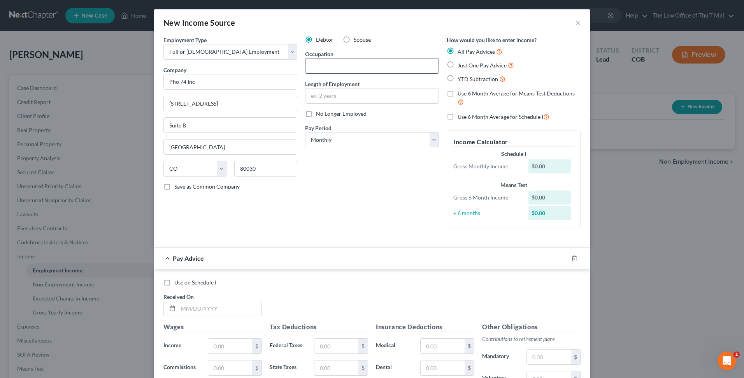
click at [331, 66] on input "text" at bounding box center [372, 65] width 133 height 15
type input "Kitchen helper"
drag, startPoint x: 232, startPoint y: 86, endPoint x: 126, endPoint y: 82, distance: 106.0
click at [126, 82] on div "New Income Source × Employment Type * Select Full or Part Time Employment Self …" at bounding box center [372, 189] width 744 height 378
select select "0"
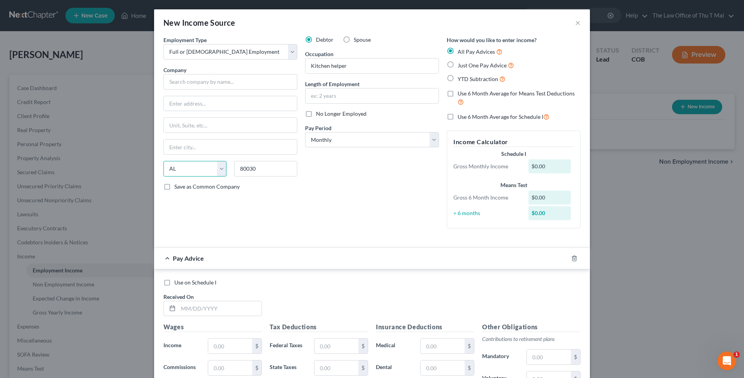
select select
click at [369, 23] on button "×" at bounding box center [577, 22] width 5 height 9
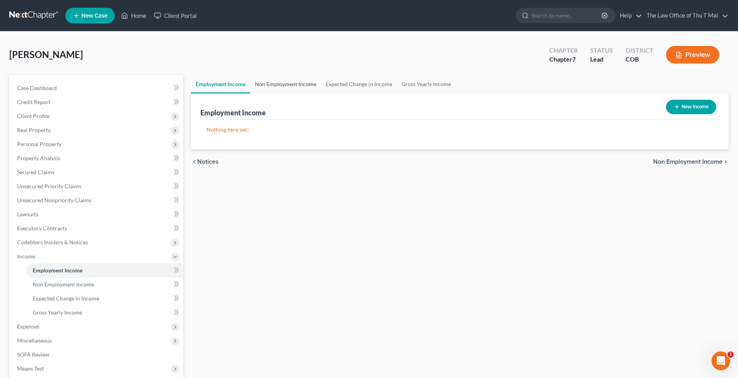
click at [288, 88] on link "Non Employment Income" at bounding box center [285, 84] width 71 height 19
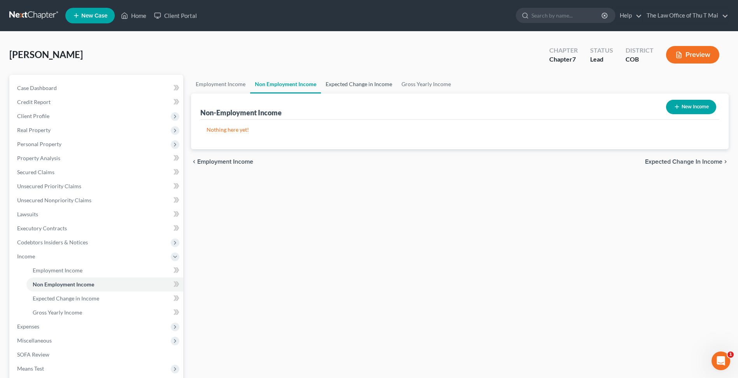
click at [353, 83] on link "Expected Change in Income" at bounding box center [359, 84] width 76 height 19
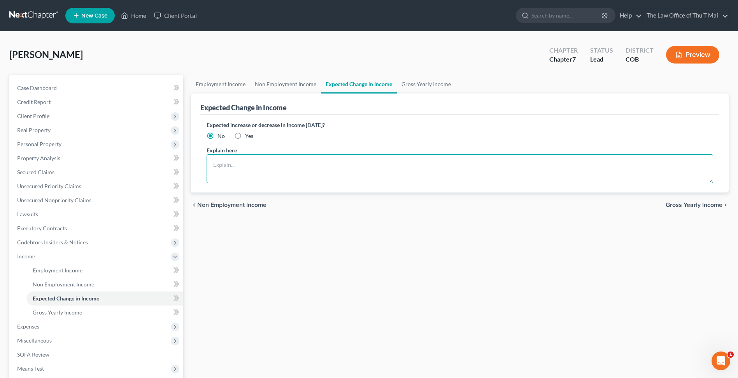
click at [298, 160] on textarea at bounding box center [460, 168] width 507 height 29
type textarea "Retired"
click at [369, 87] on link "Gross Yearly Income" at bounding box center [426, 84] width 59 height 19
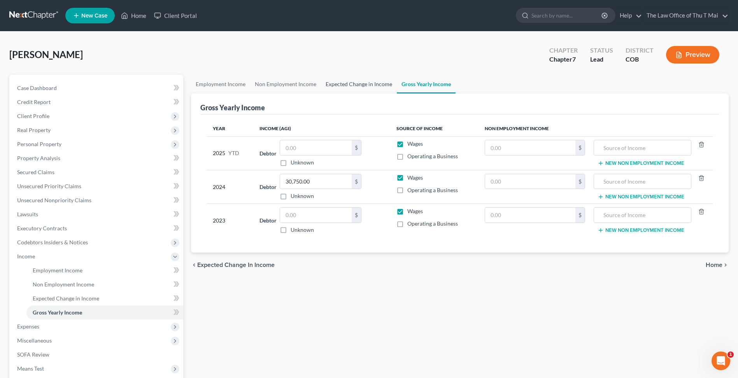
click at [357, 82] on link "Expected Change in Income" at bounding box center [359, 84] width 76 height 19
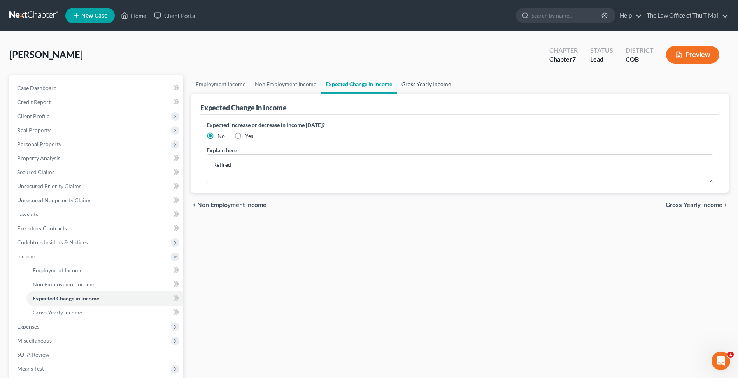
click at [369, 83] on link "Gross Yearly Income" at bounding box center [426, 84] width 59 height 19
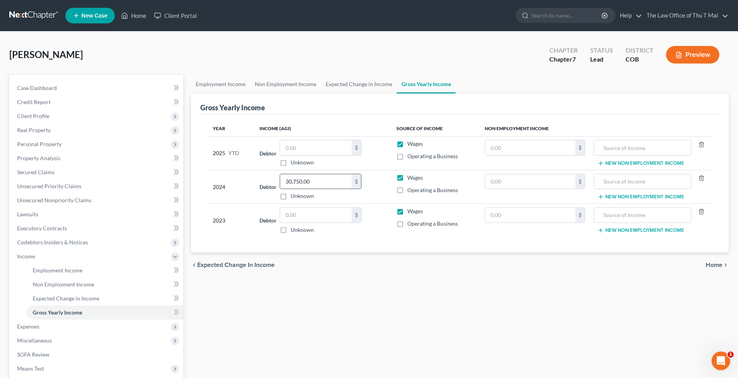
click at [335, 181] on input "30,750.00" at bounding box center [316, 181] width 72 height 15
click at [369, 263] on span "Home" at bounding box center [714, 265] width 17 height 6
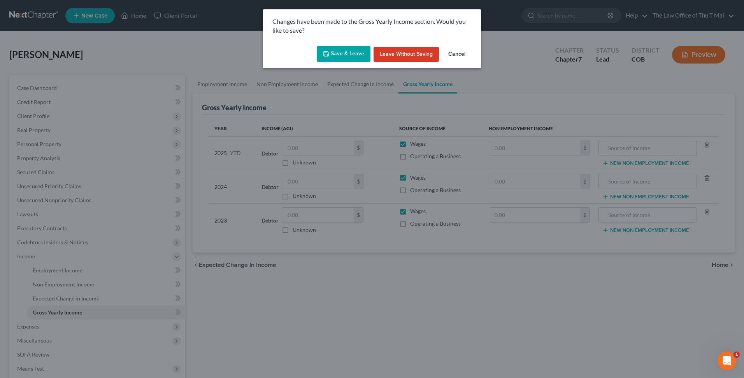
click at [346, 56] on button "Save & Leave" at bounding box center [344, 54] width 54 height 16
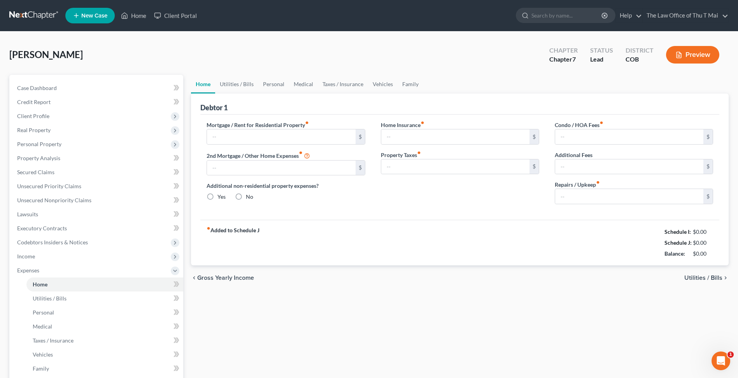
type input "0.00"
radio input "true"
type input "0.00"
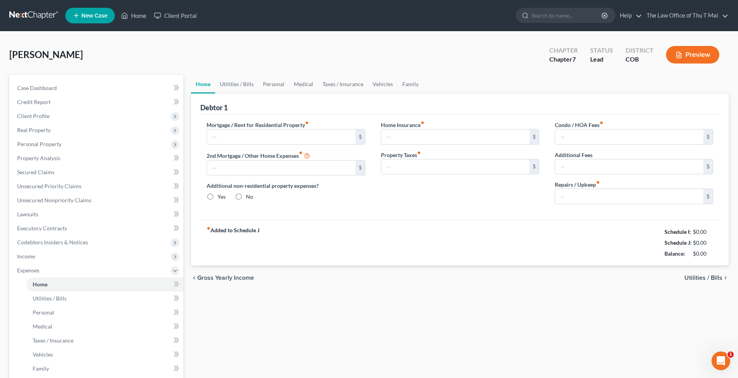
type input "0.00"
click at [258, 138] on input "text" at bounding box center [281, 136] width 148 height 15
type input "1,480.00"
click at [369, 277] on span "Utilities / Bills" at bounding box center [704, 277] width 38 height 6
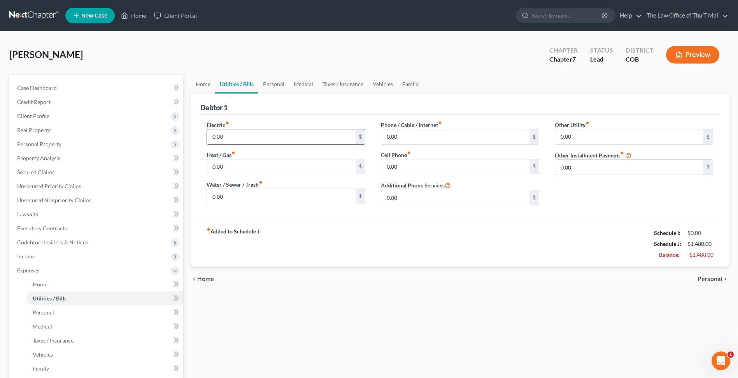
click at [322, 135] on input "0.00" at bounding box center [281, 136] width 148 height 15
type input "50.00"
click at [369, 165] on input "0.00" at bounding box center [455, 166] width 148 height 15
type input "150.00"
click at [369, 280] on span "Personal" at bounding box center [710, 279] width 25 height 6
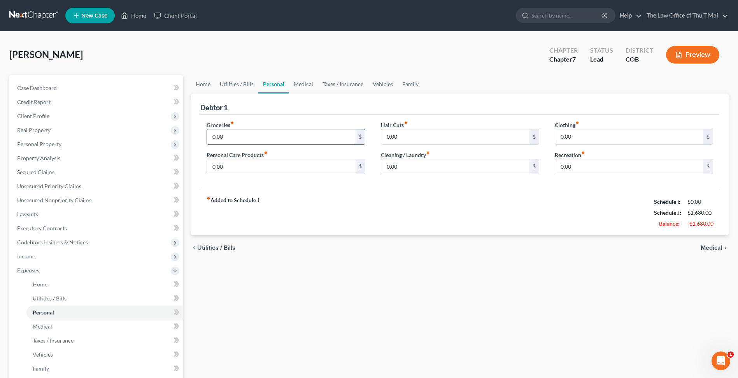
click at [324, 136] on input "0.00" at bounding box center [281, 136] width 148 height 15
type input "700.00"
type input "50"
click at [369, 135] on input "0.00" at bounding box center [455, 136] width 148 height 15
type input "50.00"
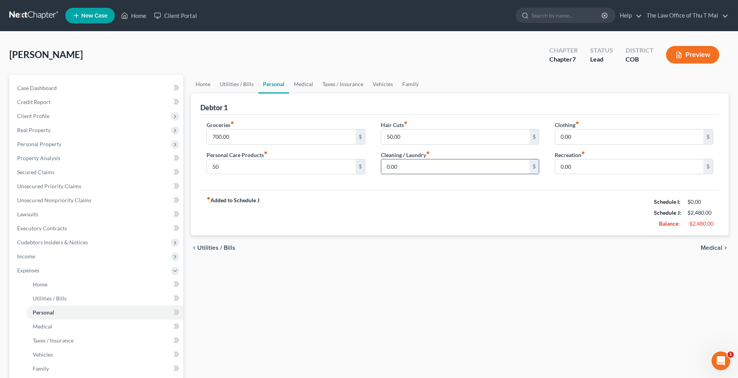
click at [369, 168] on input "0.00" at bounding box center [455, 166] width 148 height 15
type input "50.00"
click at [369, 249] on span "Medical" at bounding box center [712, 247] width 22 height 6
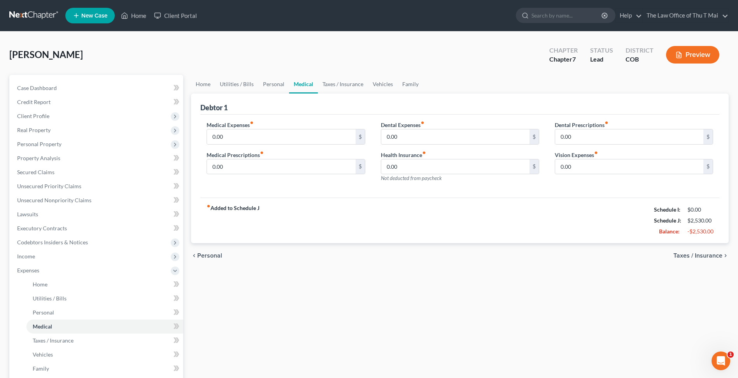
click at [369, 256] on span "Taxes / Insurance" at bounding box center [698, 255] width 49 height 6
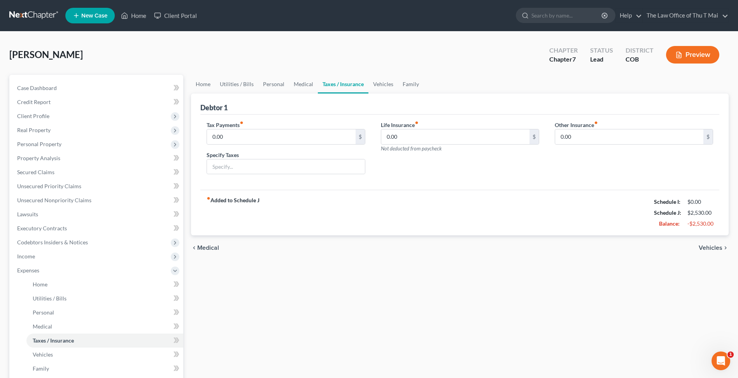
click at [369, 246] on span "Vehicles" at bounding box center [711, 247] width 24 height 6
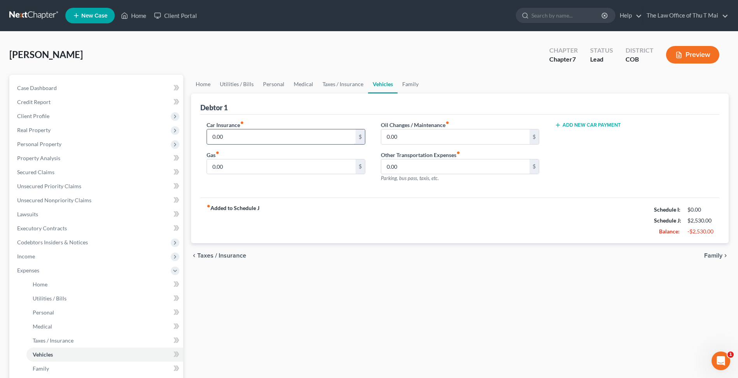
click at [280, 135] on input "0.00" at bounding box center [281, 136] width 148 height 15
type input "367.00"
click at [274, 167] on input "0.00" at bounding box center [281, 166] width 148 height 15
type input "175.00"
click at [369, 255] on span "Family" at bounding box center [714, 255] width 18 height 6
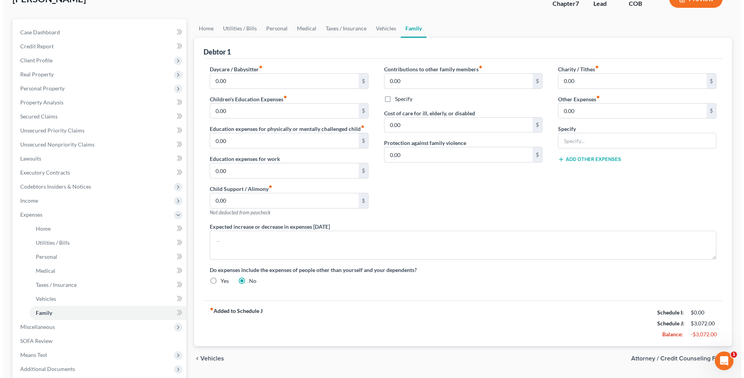
scroll to position [78, 0]
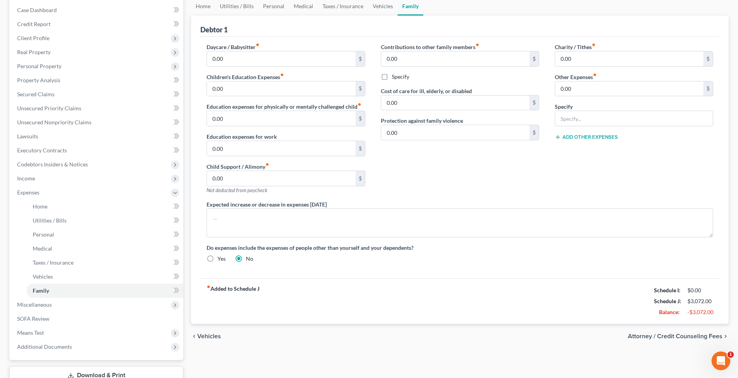
click at [369, 335] on span "Attorney / Credit Counseling Fees" at bounding box center [675, 336] width 95 height 6
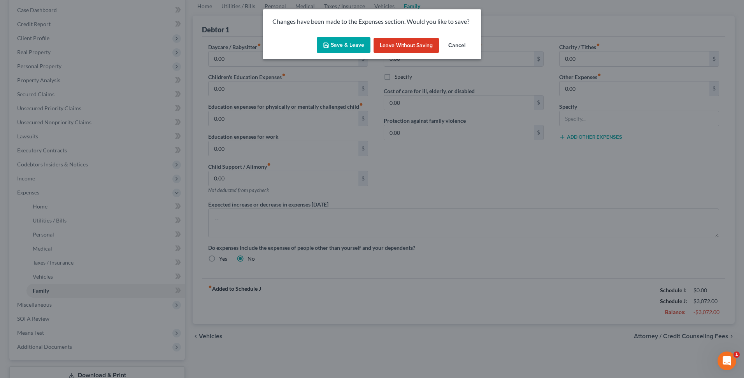
click at [336, 44] on button "Save & Leave" at bounding box center [344, 45] width 54 height 16
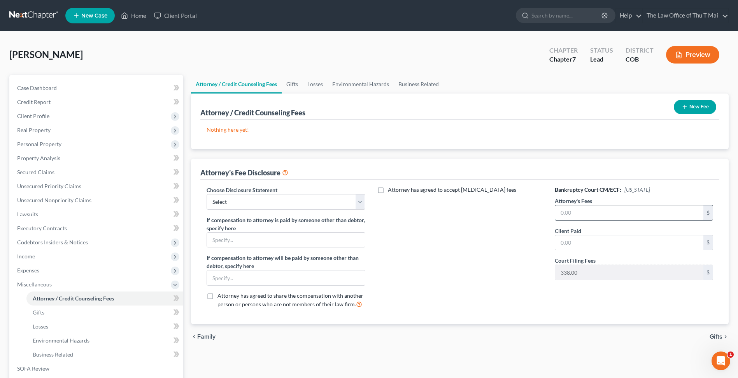
click at [369, 211] on input "text" at bounding box center [629, 212] width 148 height 15
type input "2,200"
click at [369, 241] on input "text" at bounding box center [629, 242] width 148 height 15
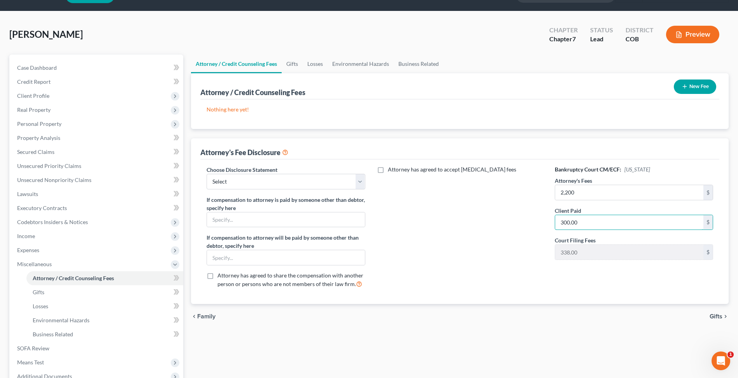
scroll to position [39, 0]
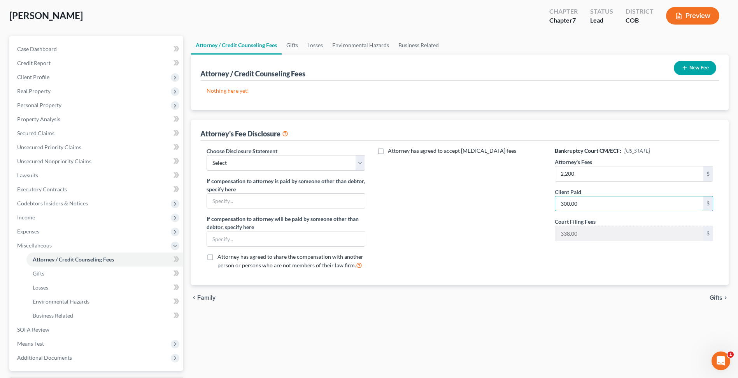
type input "300.00"
click at [369, 297] on span "Gifts" at bounding box center [716, 297] width 13 height 6
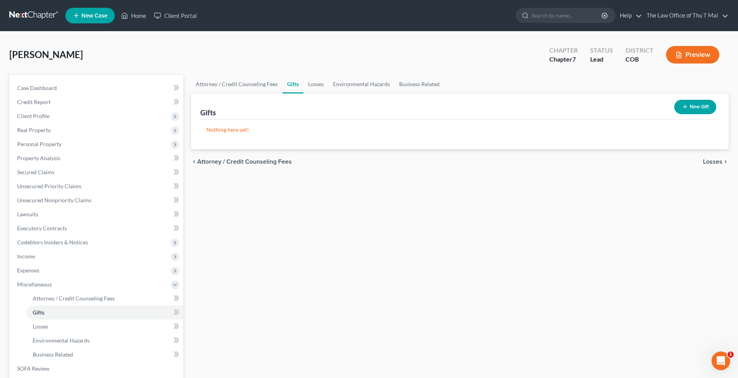
click at [369, 159] on span "Losses" at bounding box center [712, 161] width 19 height 6
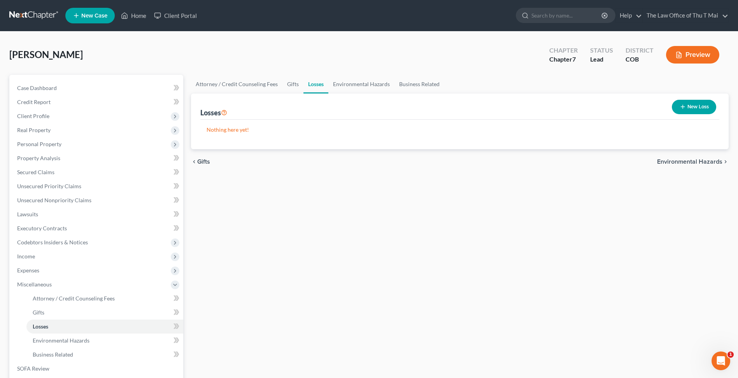
click at [369, 162] on span "Environmental Hazards" at bounding box center [689, 161] width 65 height 6
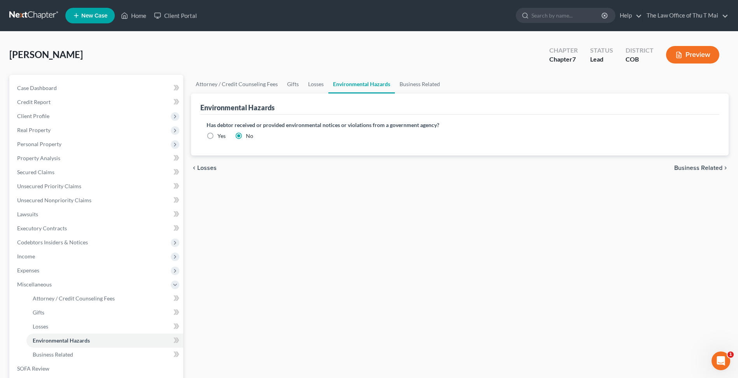
click at [369, 170] on span "Business Related" at bounding box center [699, 168] width 48 height 6
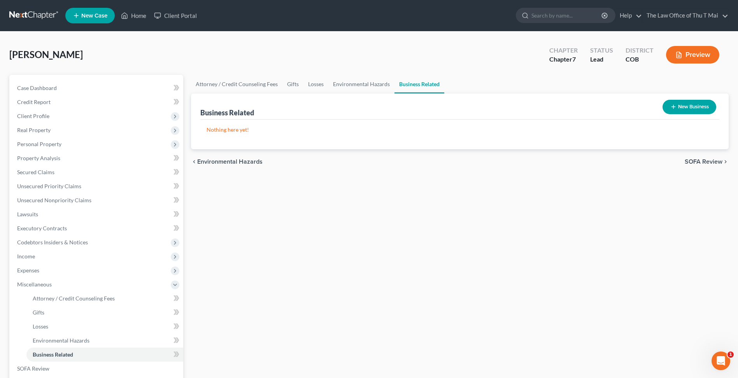
click at [369, 161] on span "SOFA Review" at bounding box center [704, 161] width 38 height 6
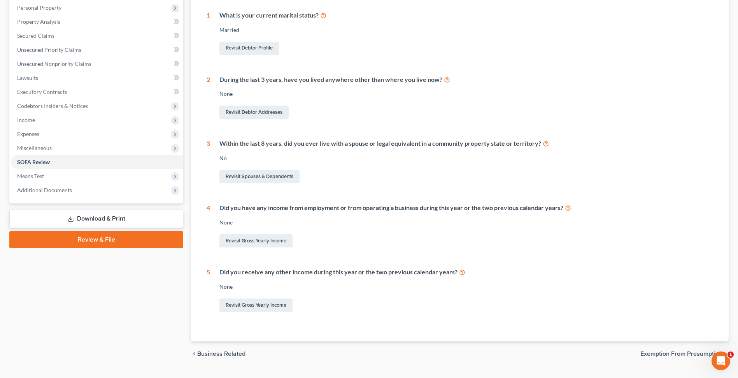
scroll to position [154, 0]
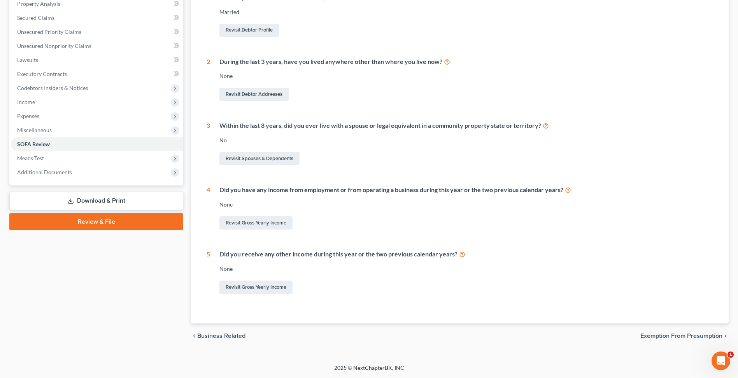
click at [369, 333] on span "Exemption from Presumption" at bounding box center [682, 335] width 82 height 6
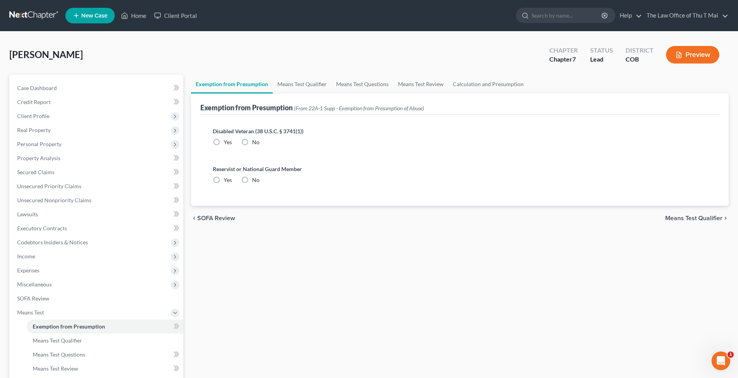
click at [223, 218] on span "SOFA Review" at bounding box center [216, 218] width 38 height 6
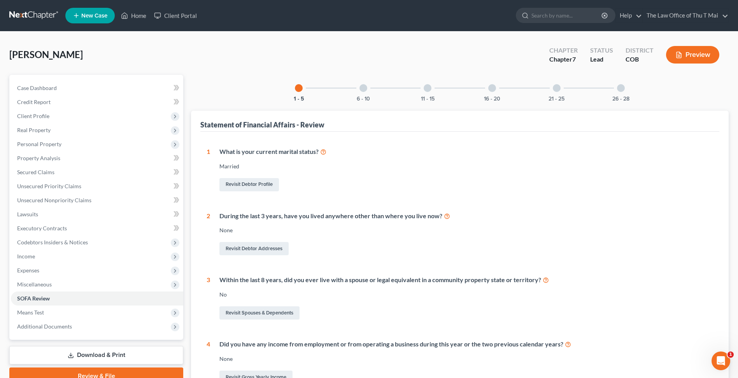
click at [361, 89] on div at bounding box center [364, 88] width 8 height 8
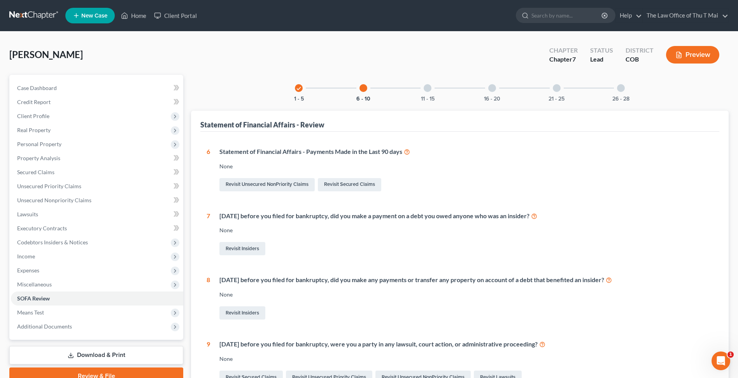
click at [369, 89] on div at bounding box center [428, 88] width 8 height 8
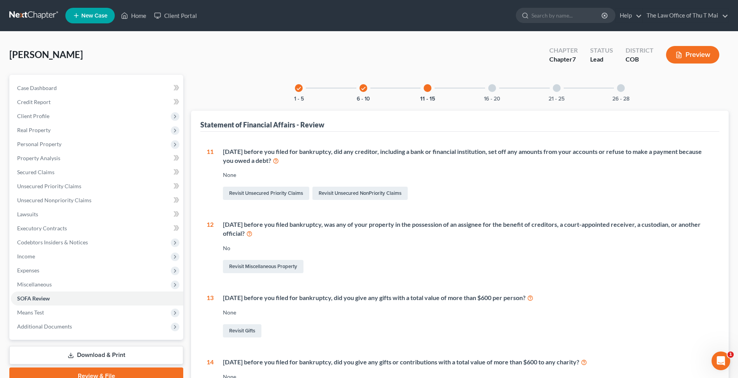
click at [369, 88] on div at bounding box center [493, 88] width 8 height 8
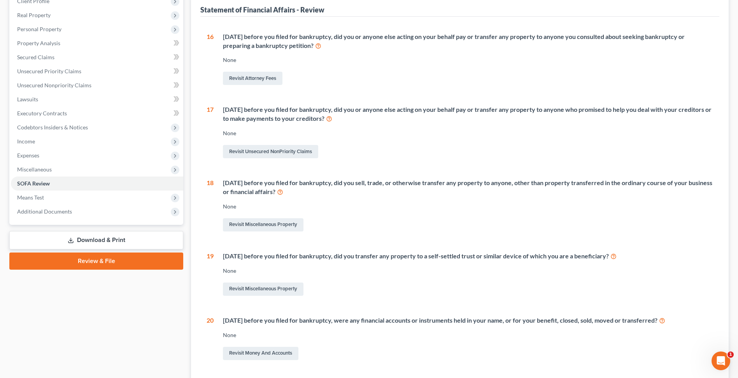
scroll to position [117, 0]
